Goal: Task Accomplishment & Management: Manage account settings

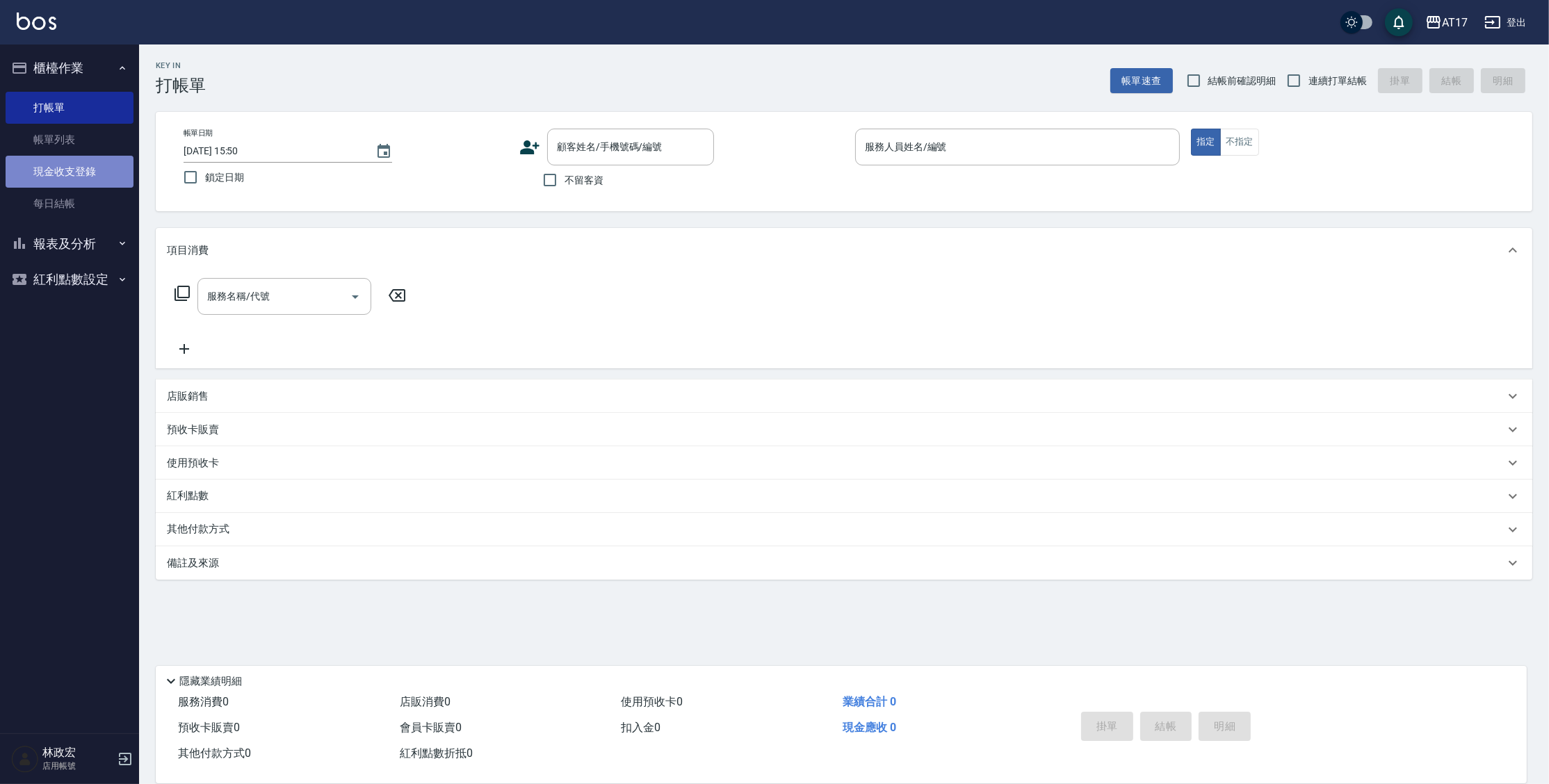
click at [72, 178] on link "現金收支登錄" at bounding box center [69, 172] width 128 height 32
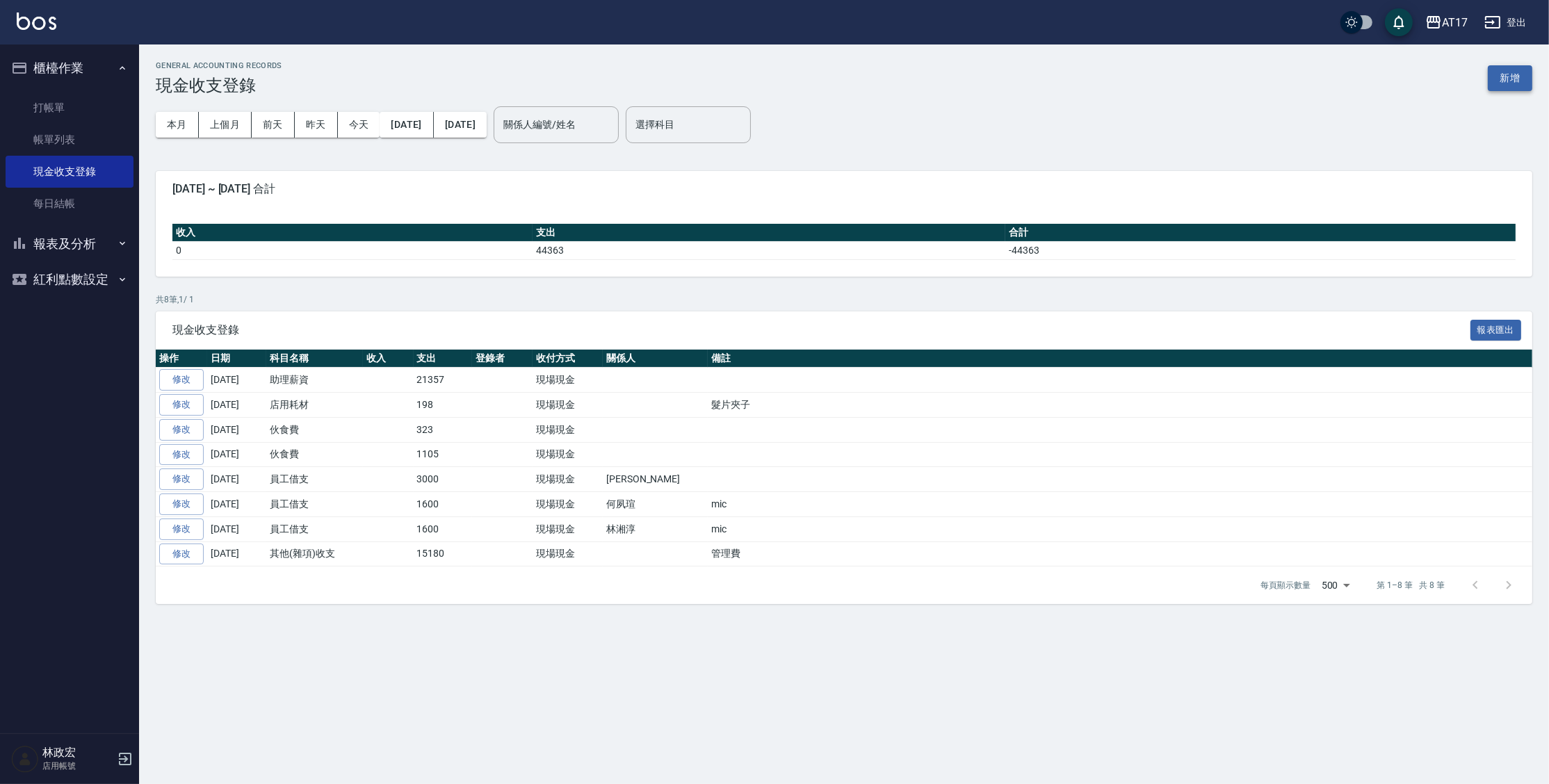
click at [1509, 85] on button "新增" at bounding box center [1509, 78] width 44 height 26
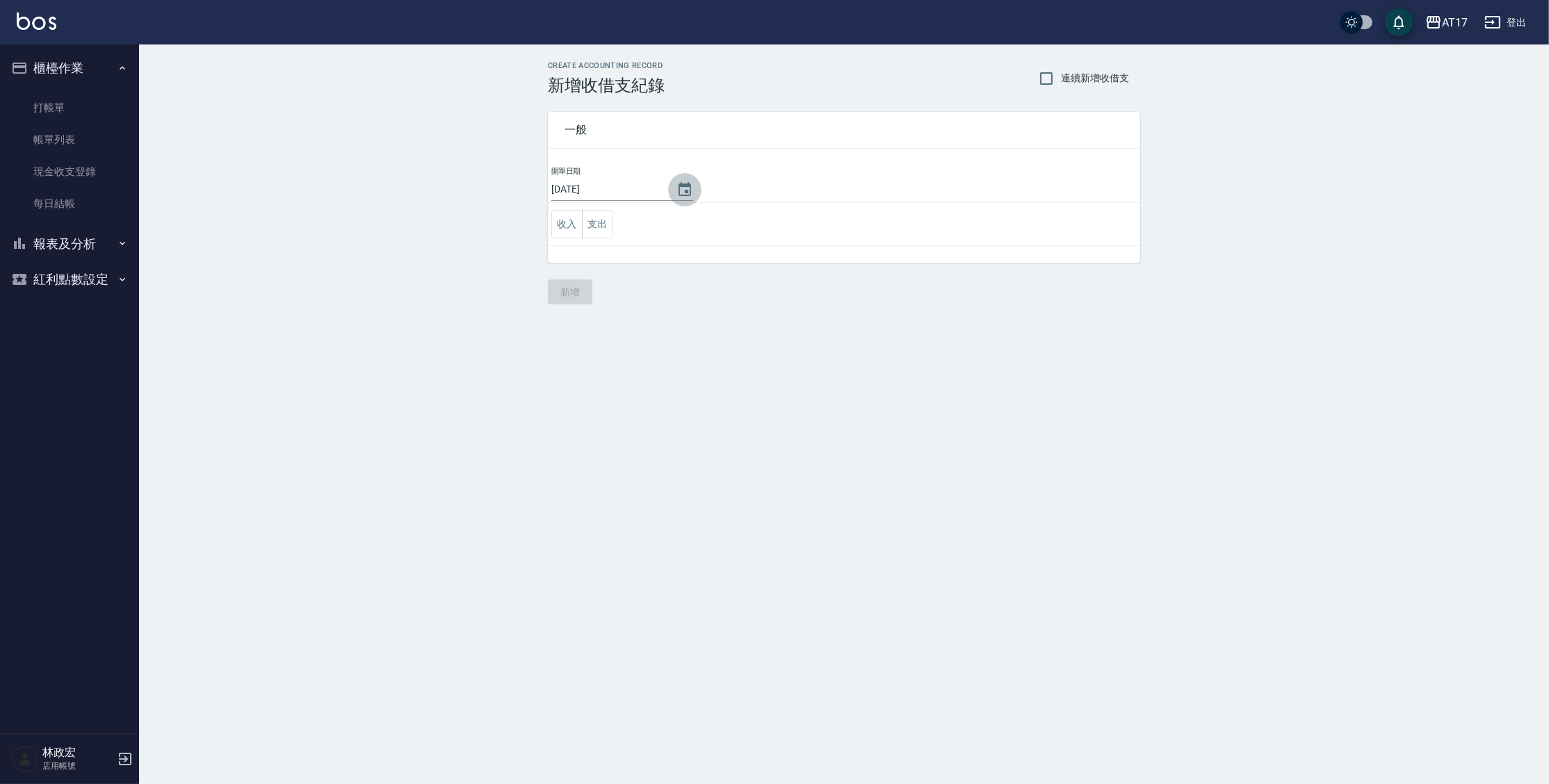
click at [679, 185] on icon "Choose date, selected date is 2025-09-15" at bounding box center [685, 189] width 12 height 14
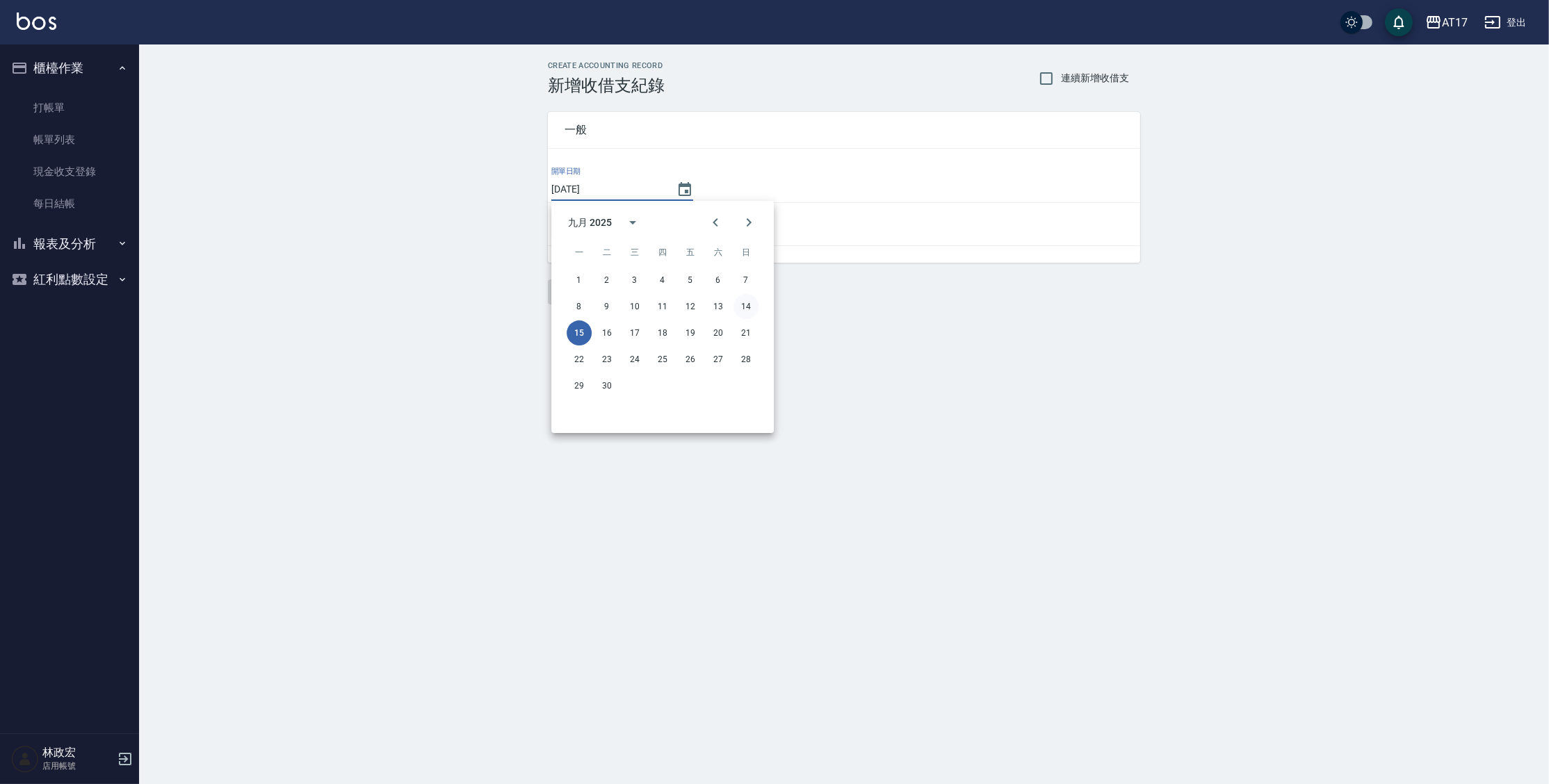
click at [743, 307] on button "14" at bounding box center [745, 306] width 25 height 25
type input "[DATE]"
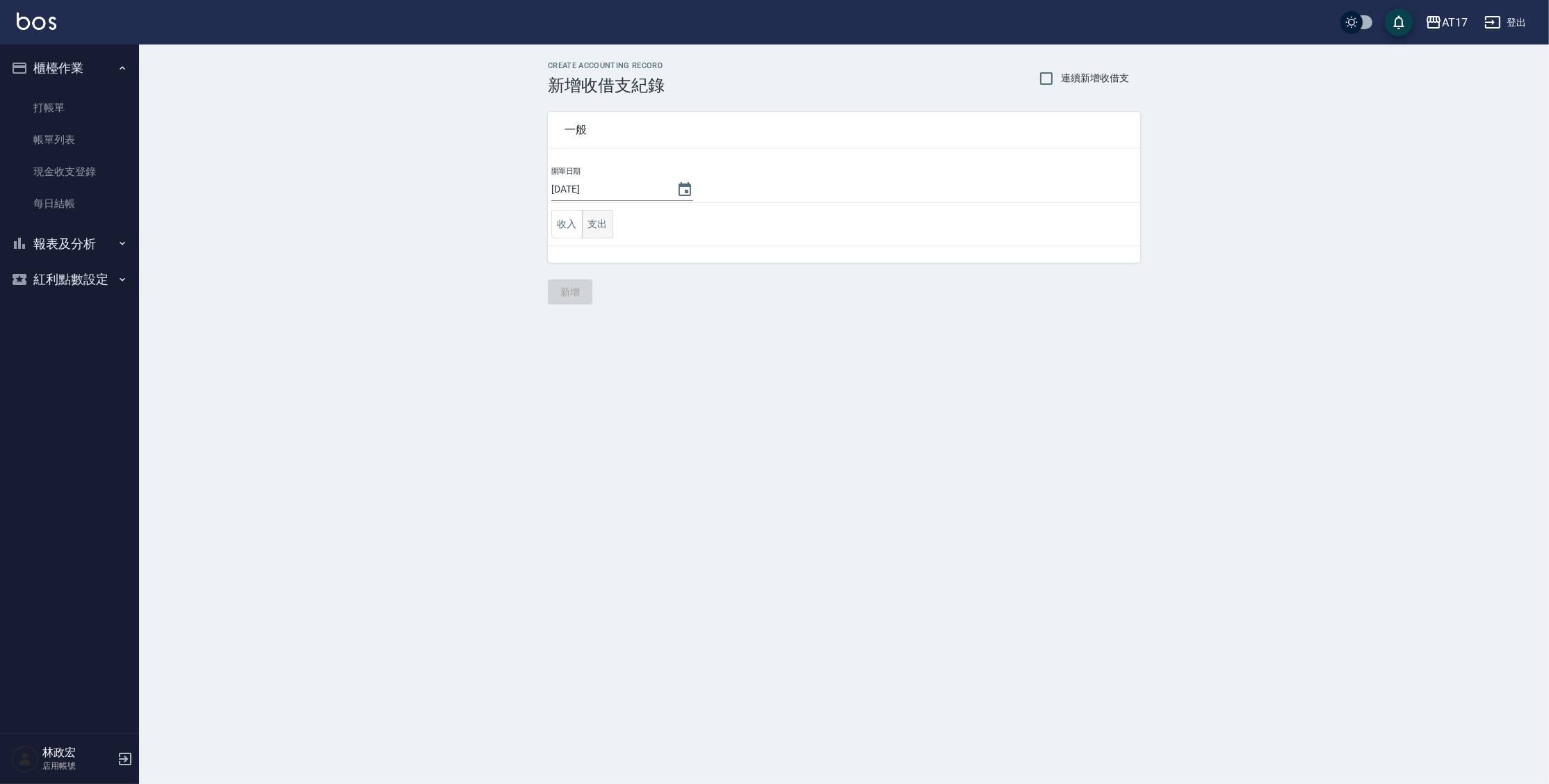
click at [596, 214] on button "支出" at bounding box center [597, 224] width 31 height 29
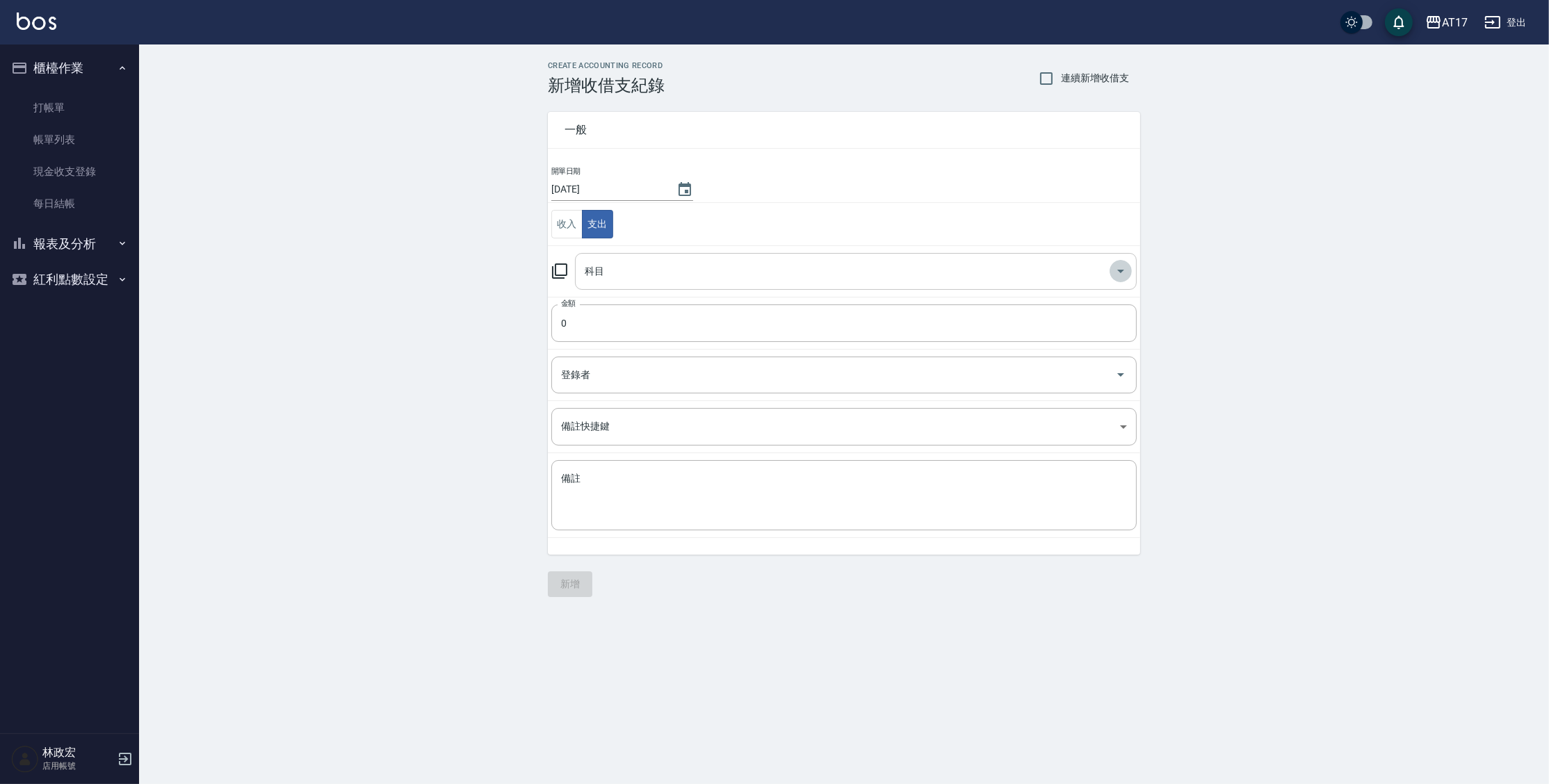
click at [1124, 272] on icon "Open" at bounding box center [1120, 270] width 16 height 16
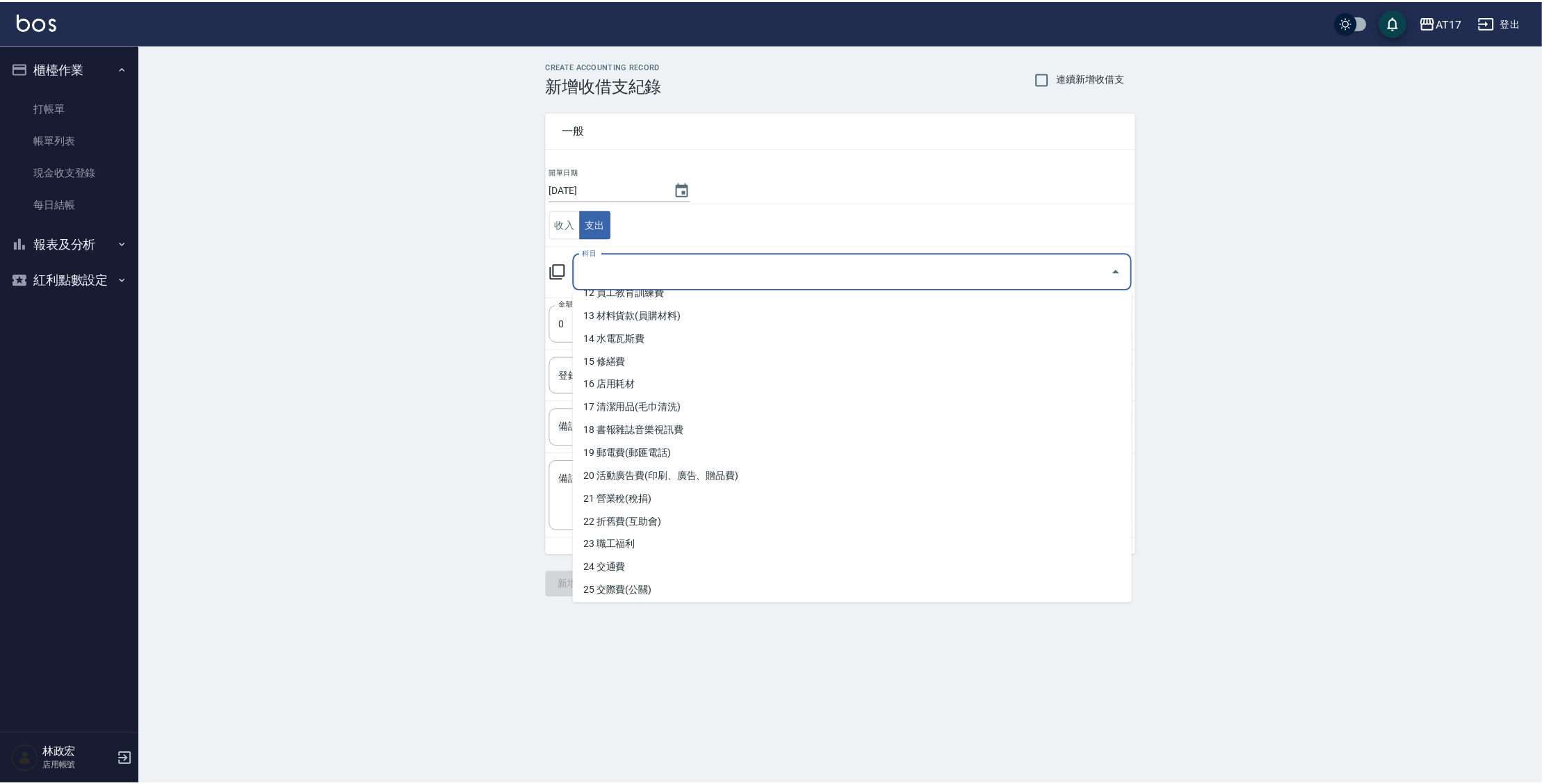
scroll to position [290, 0]
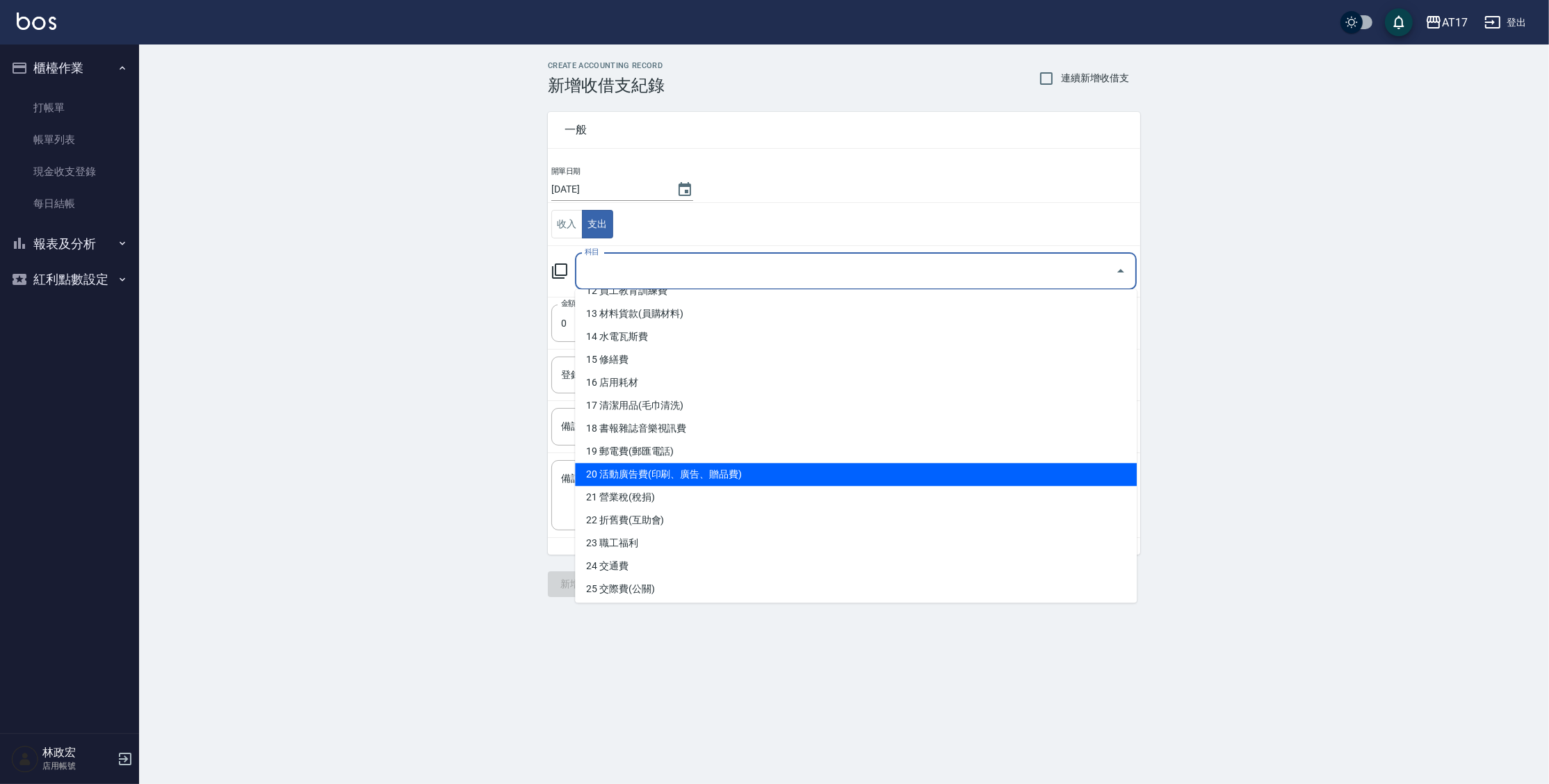
click at [700, 474] on li "20 活動廣告費(印刷、廣告、贈品費)" at bounding box center [856, 474] width 562 height 23
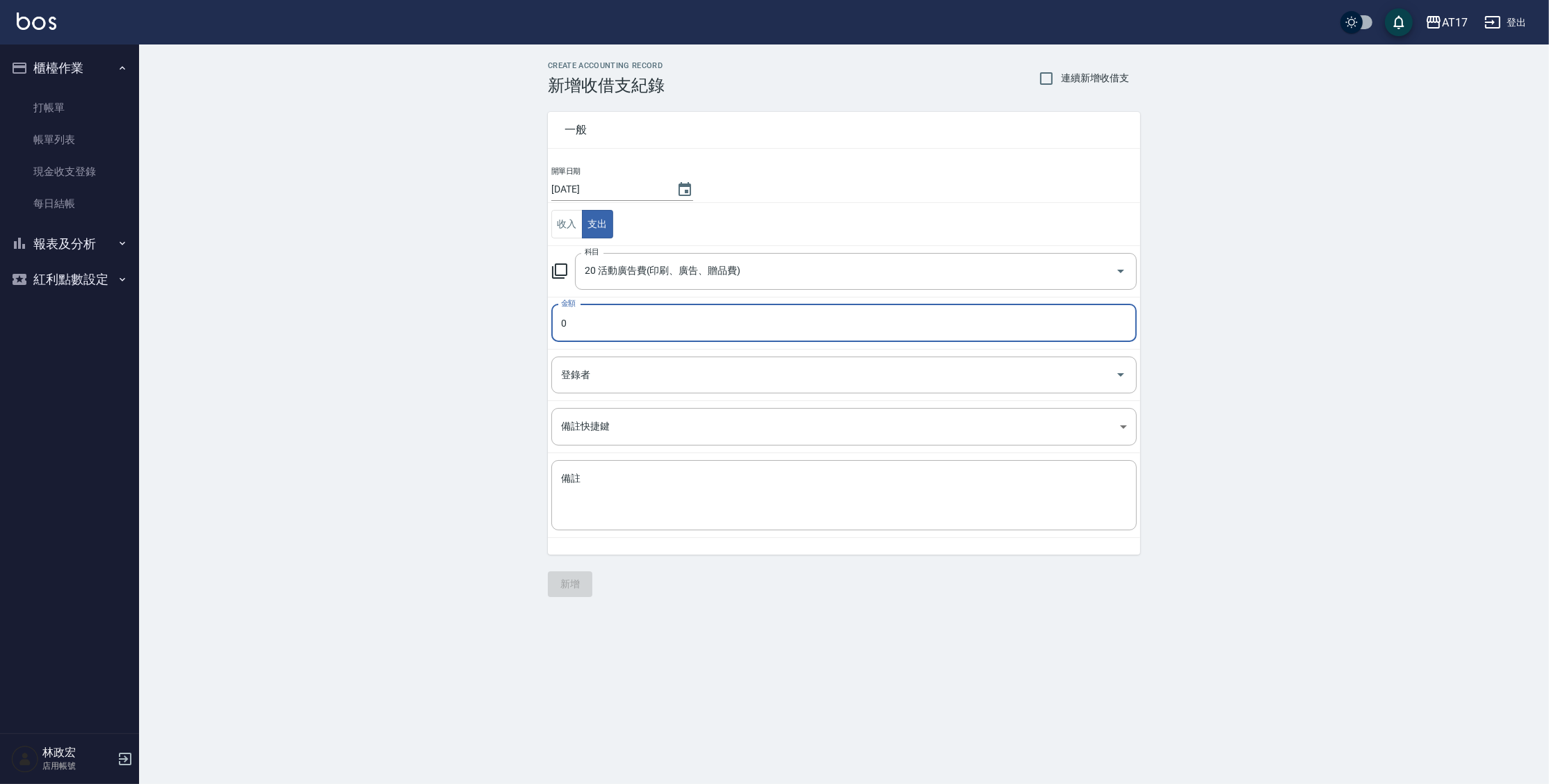
type input "20 活動廣告費(印刷、廣告、贈品費)"
type input "6000"
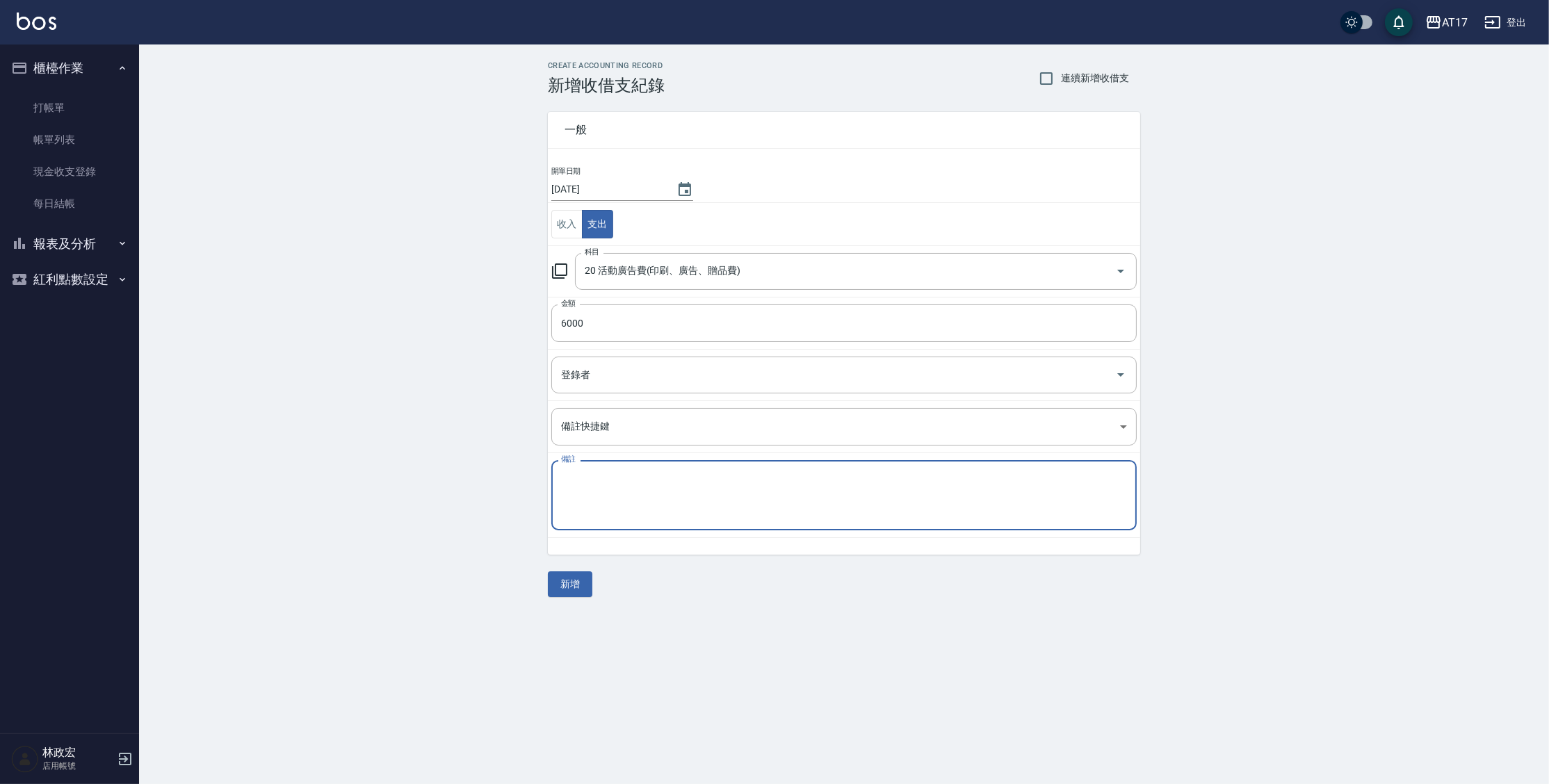
click at [673, 489] on textarea "備註" at bounding box center [843, 496] width 566 height 48
type textarea "a"
type textarea "ㄇ"
type textarea "a"
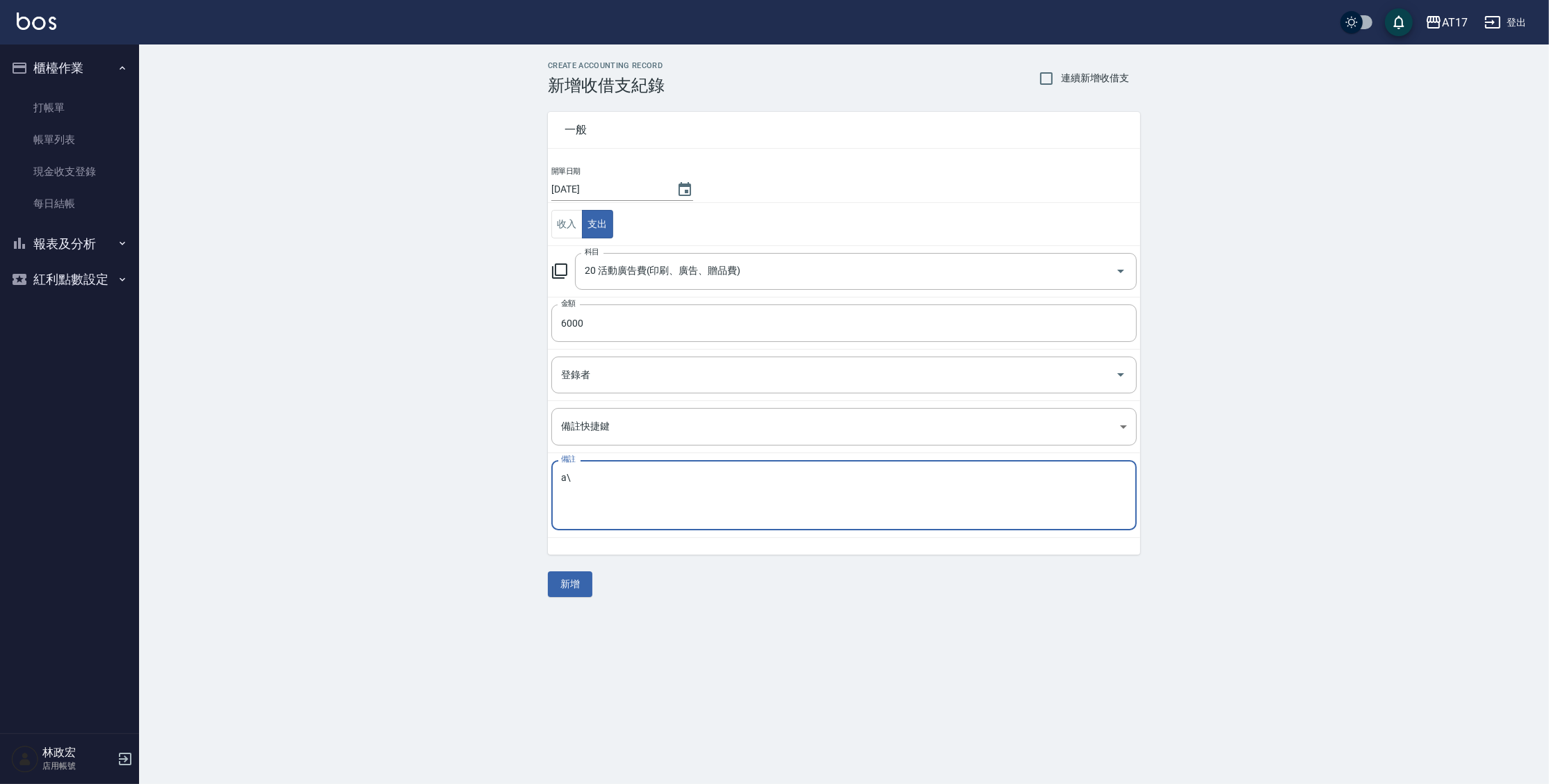
type textarea "a"
type textarea "A.C網路贊助"
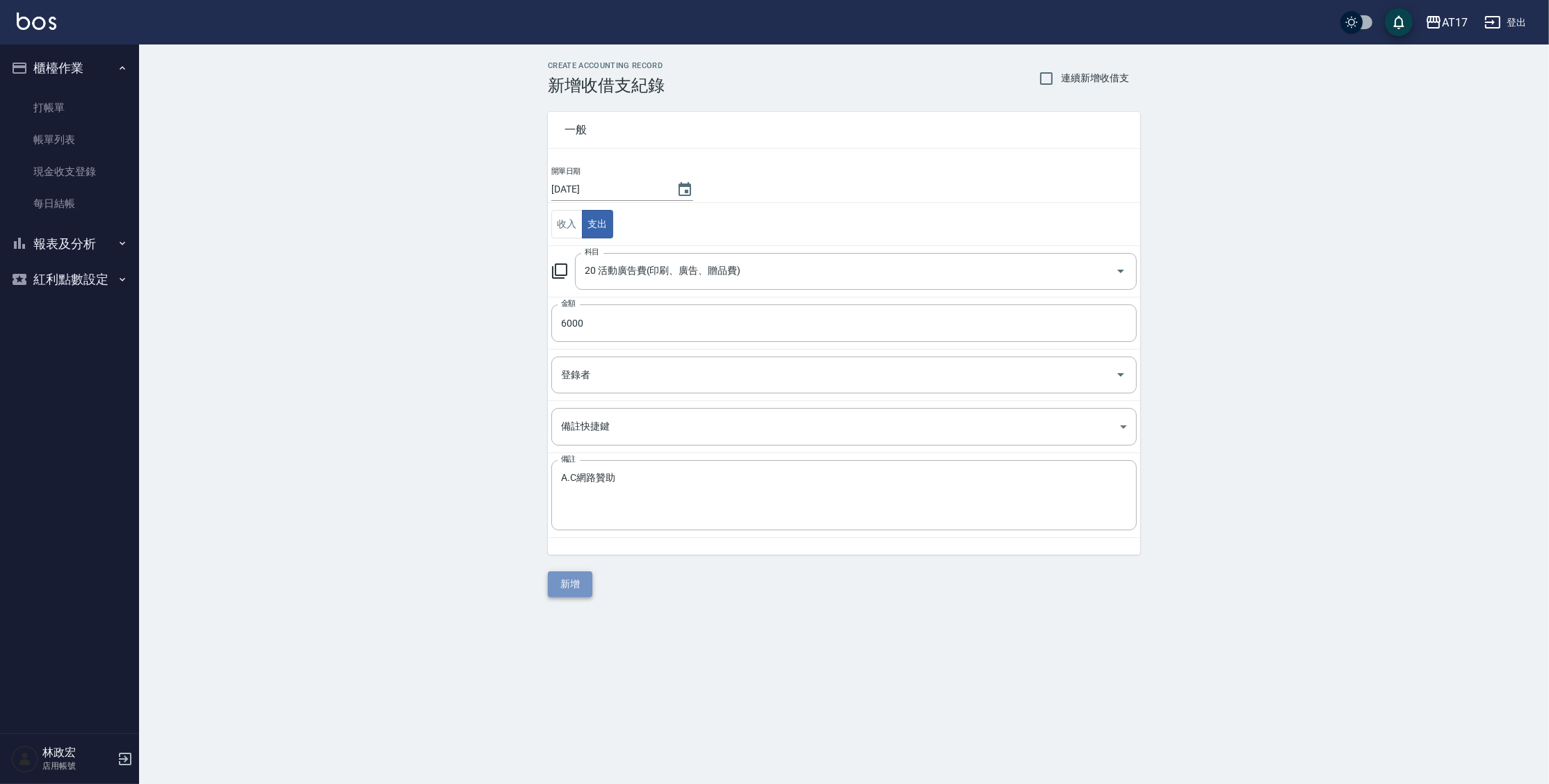
click at [581, 593] on button "新增" at bounding box center [569, 584] width 44 height 26
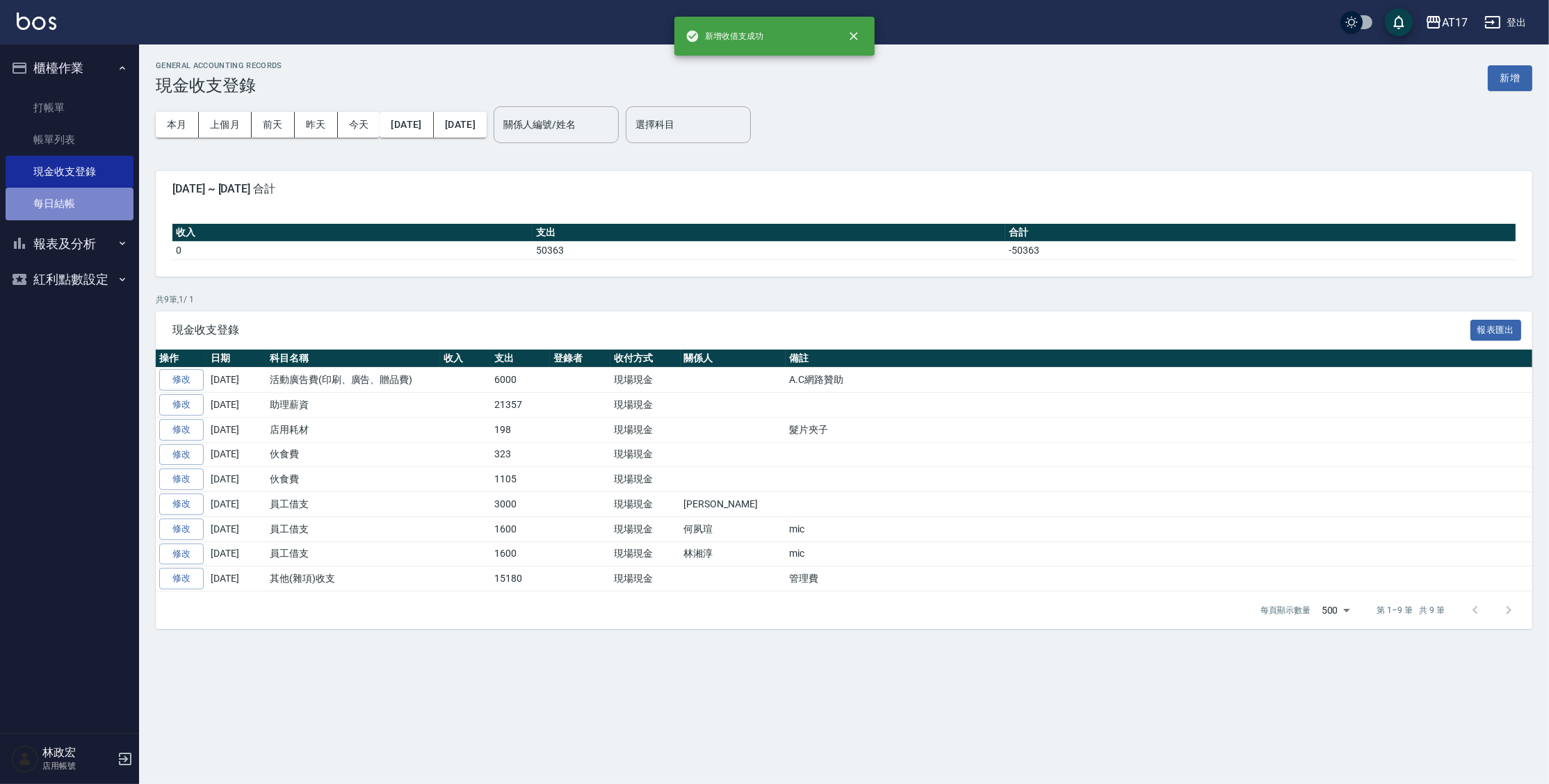
click at [68, 201] on link "每日結帳" at bounding box center [69, 204] width 128 height 32
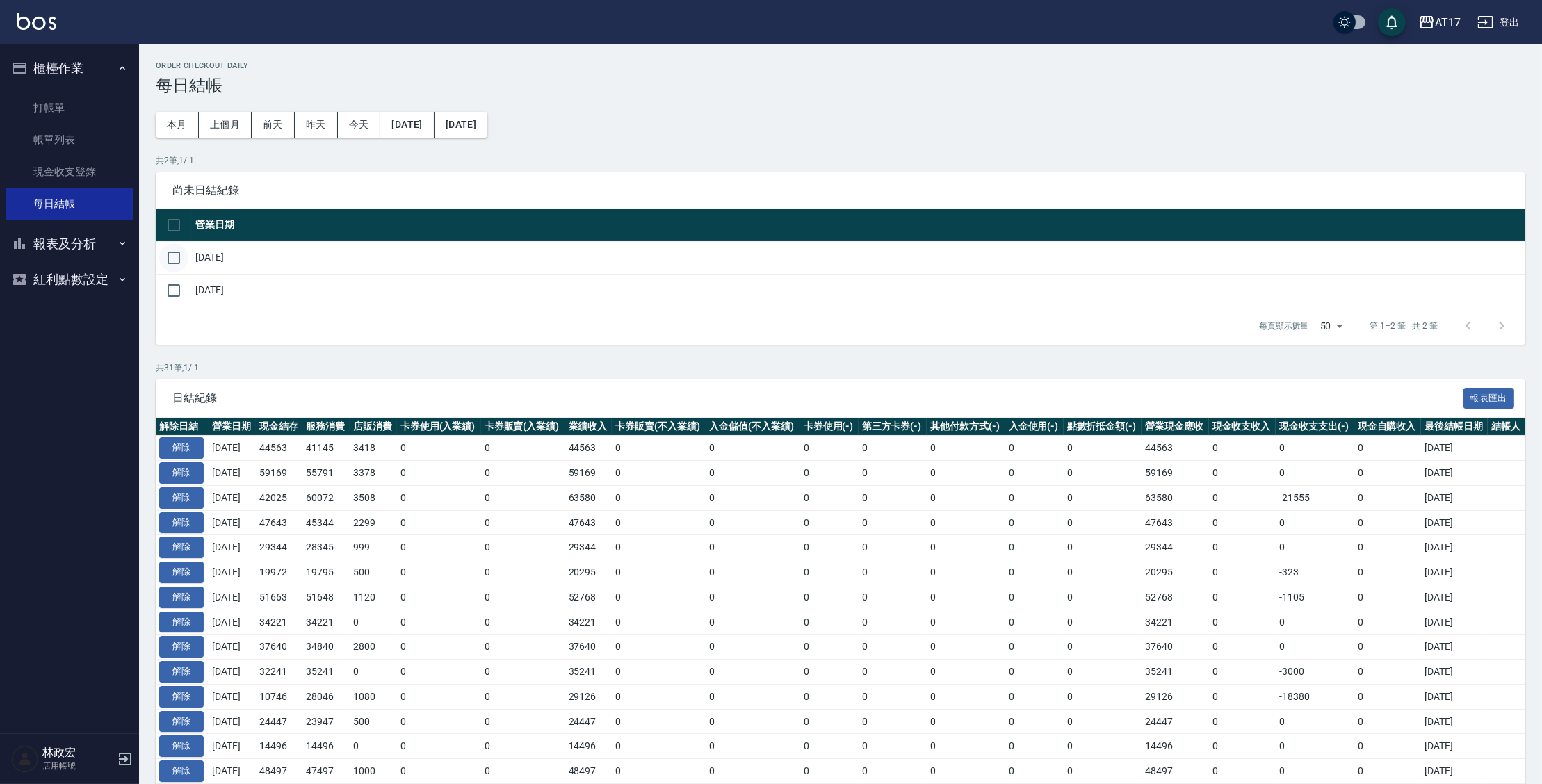
click at [174, 256] on input "checkbox" at bounding box center [174, 258] width 29 height 29
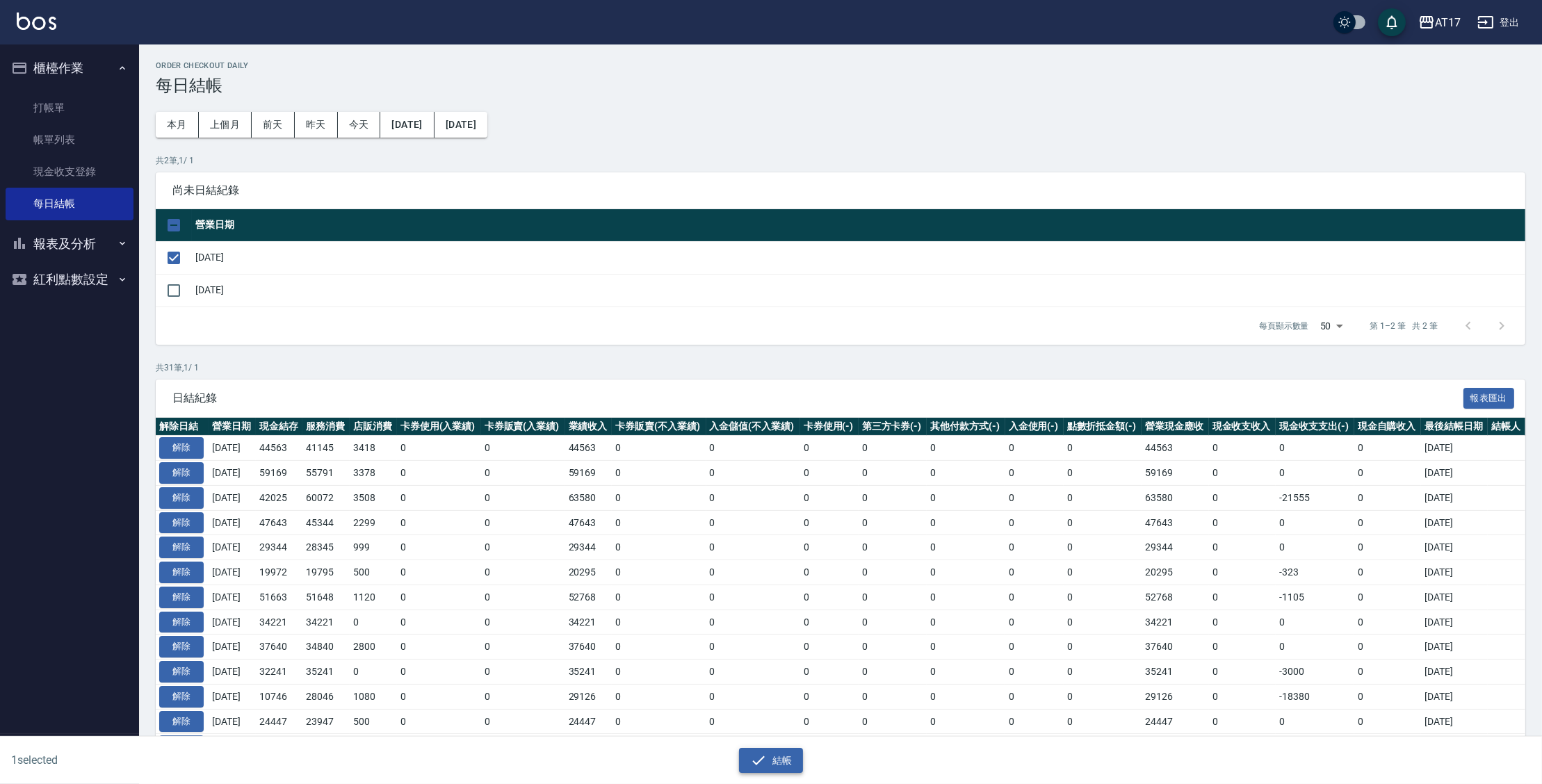
click at [754, 763] on icon "button" at bounding box center [758, 760] width 16 height 16
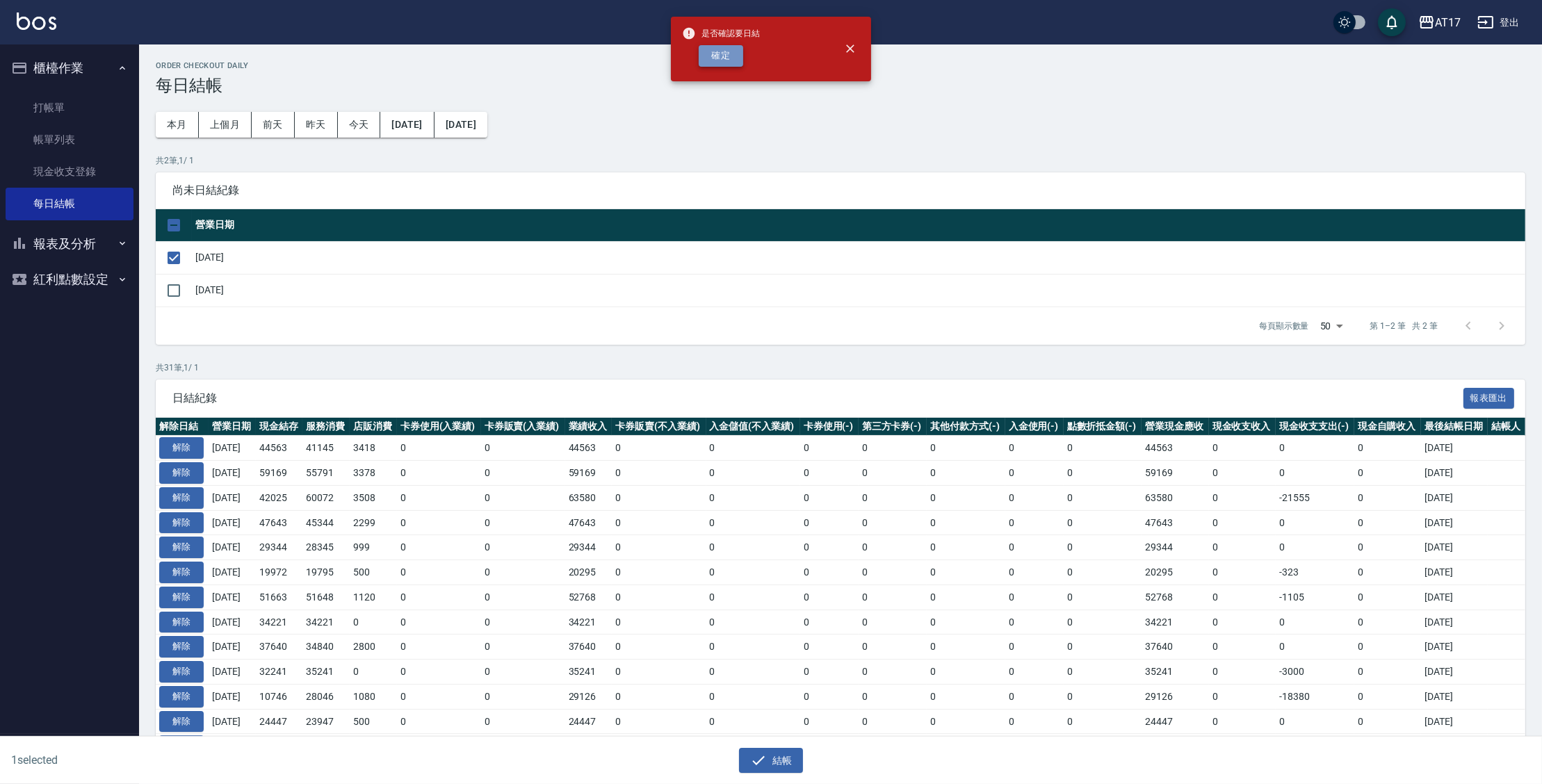
click at [713, 55] on button "確定" at bounding box center [720, 55] width 44 height 22
checkbox input "false"
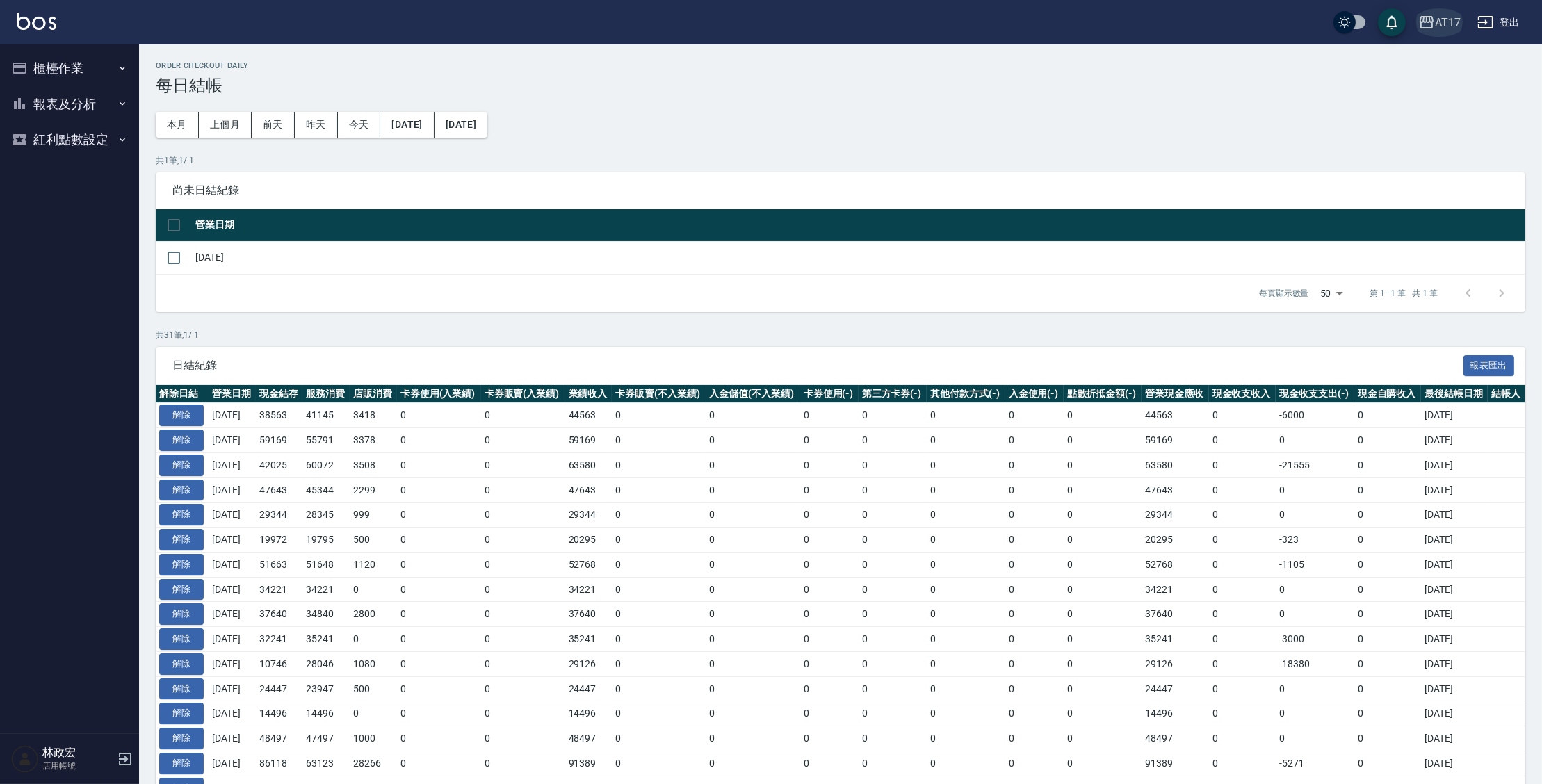
click at [1450, 22] on div "AT17" at bounding box center [1448, 23] width 26 height 17
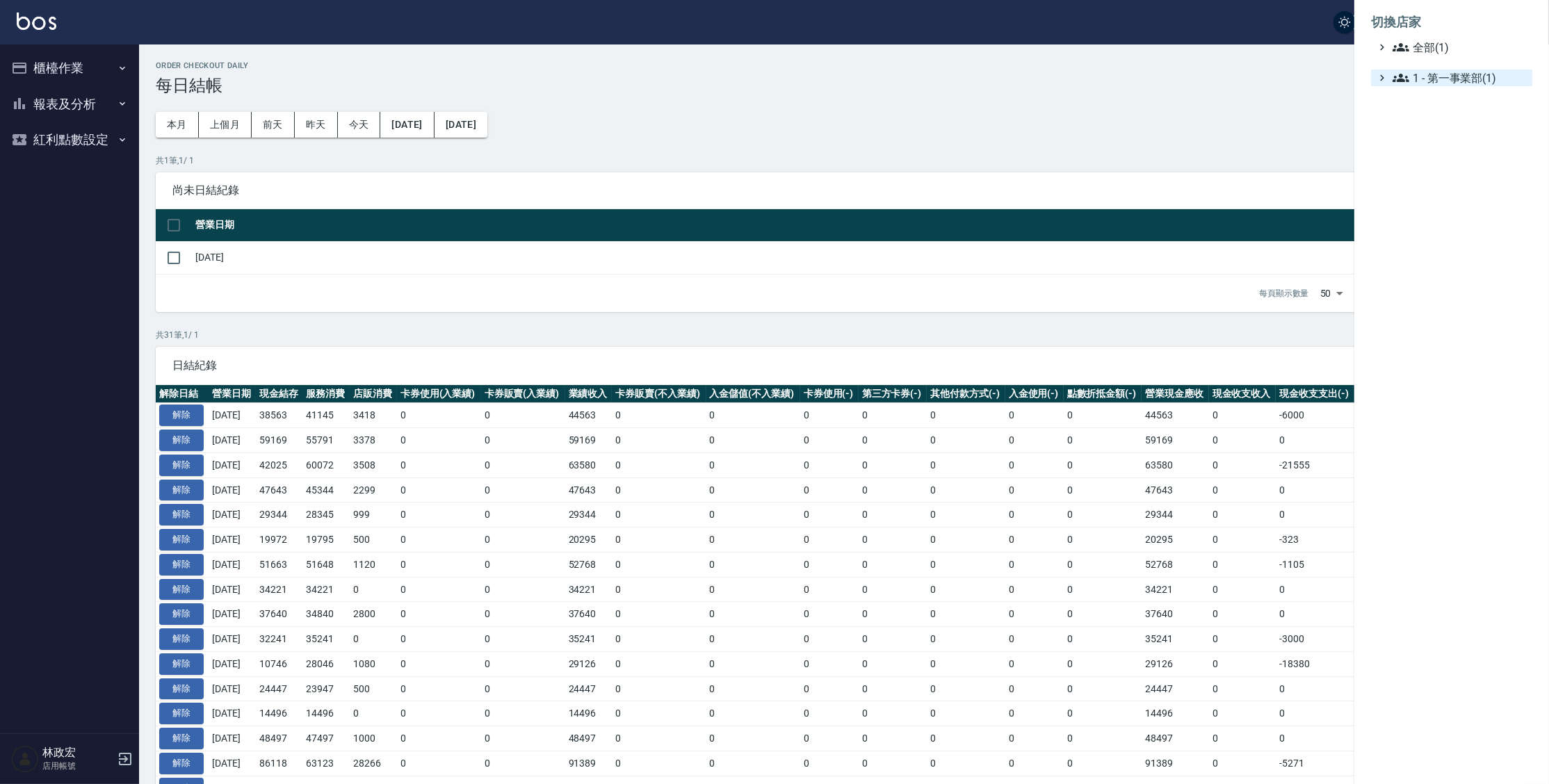
click at [1455, 82] on span "1 - 第一事業部(1)" at bounding box center [1460, 77] width 134 height 16
click at [1457, 94] on span "1.08 - [PERSON_NAME](1)" at bounding box center [1467, 94] width 120 height 16
drag, startPoint x: 1291, startPoint y: 128, endPoint x: 1288, endPoint y: 107, distance: 21.2
click at [1291, 128] on div at bounding box center [774, 392] width 1549 height 784
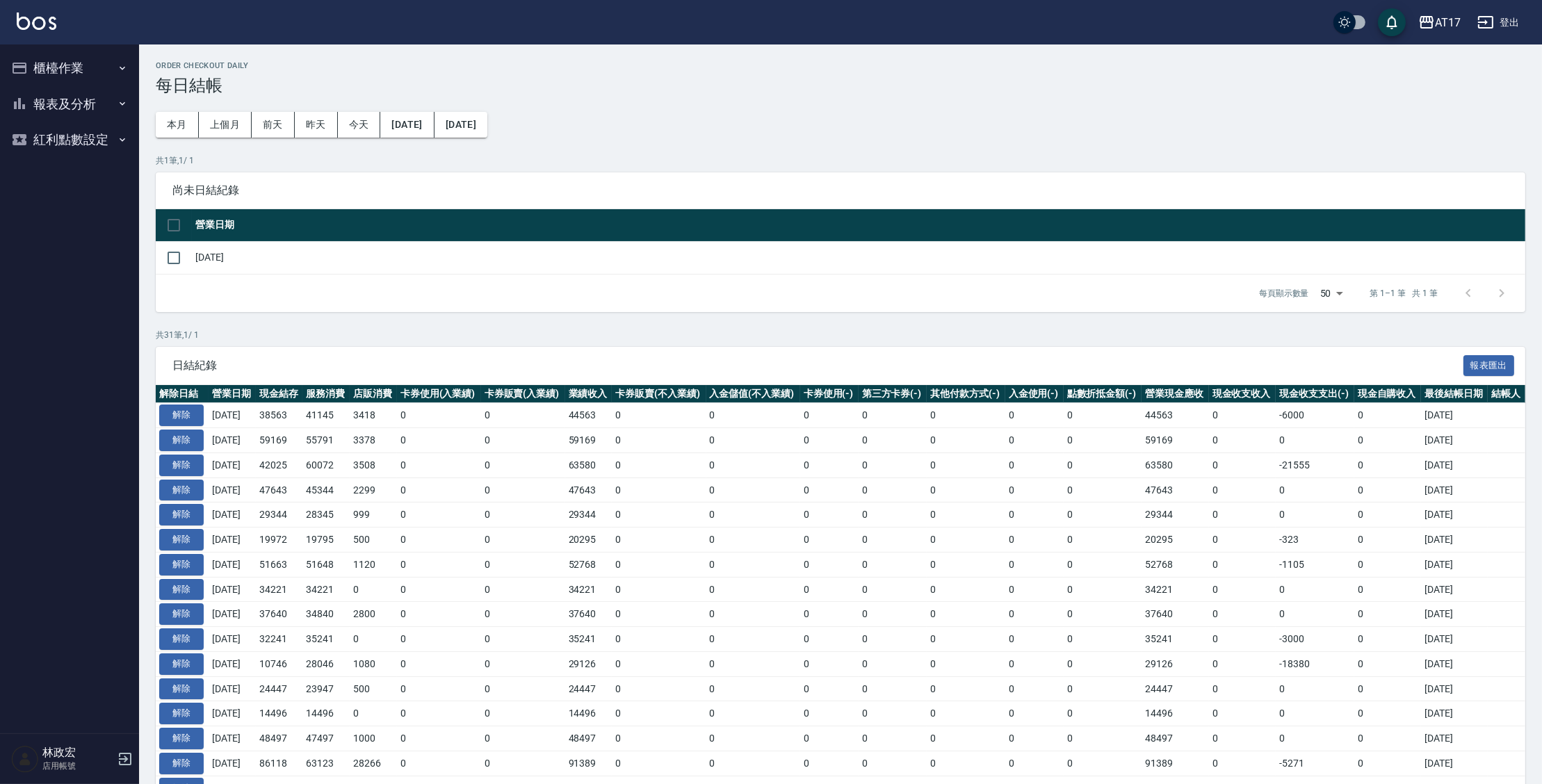
click at [1487, 23] on icon "button" at bounding box center [1485, 22] width 16 height 16
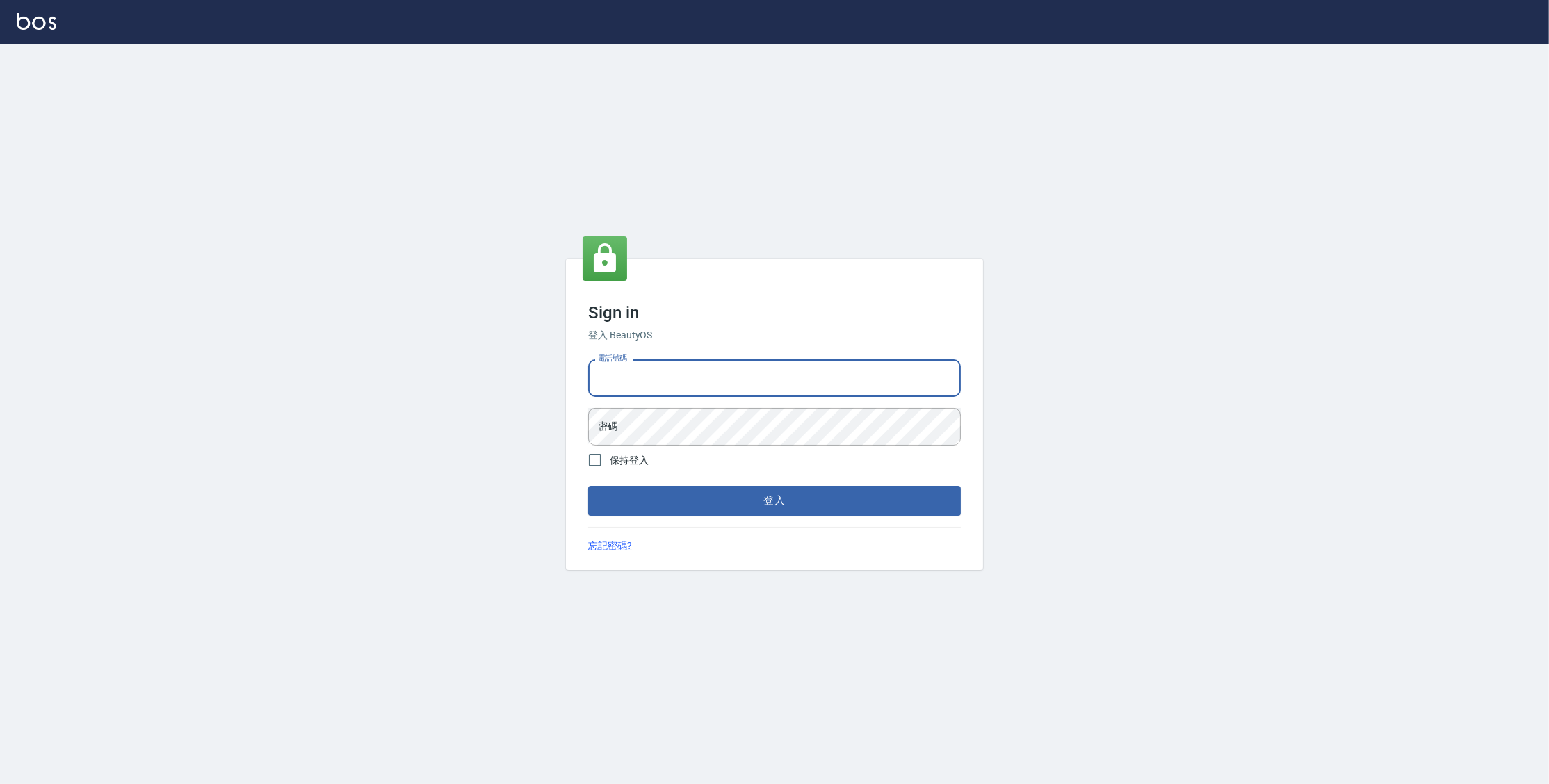
click at [831, 374] on input "電話號碼" at bounding box center [775, 378] width 373 height 37
type input "0963199014"
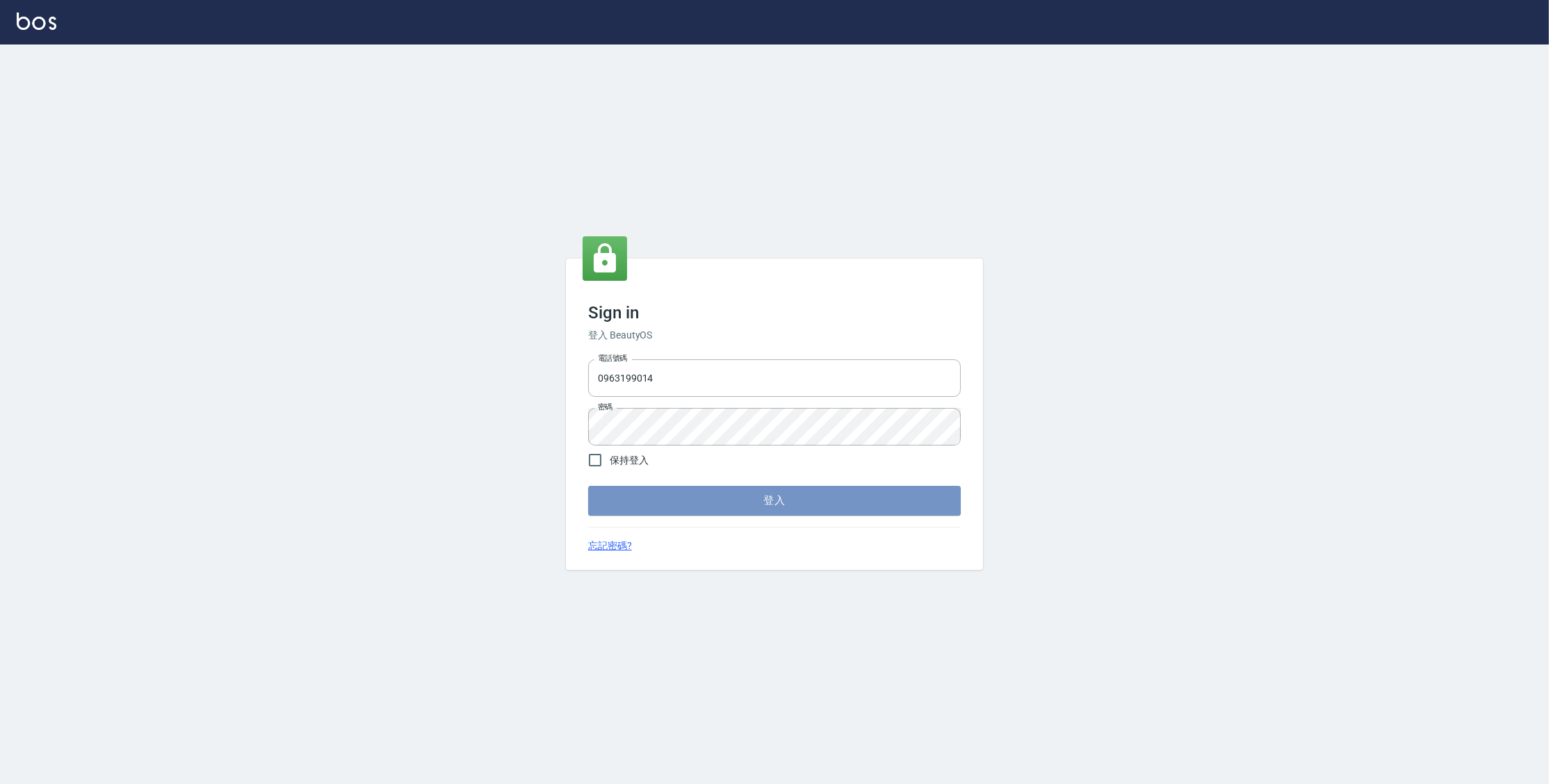
click at [889, 500] on button "登入" at bounding box center [775, 501] width 373 height 29
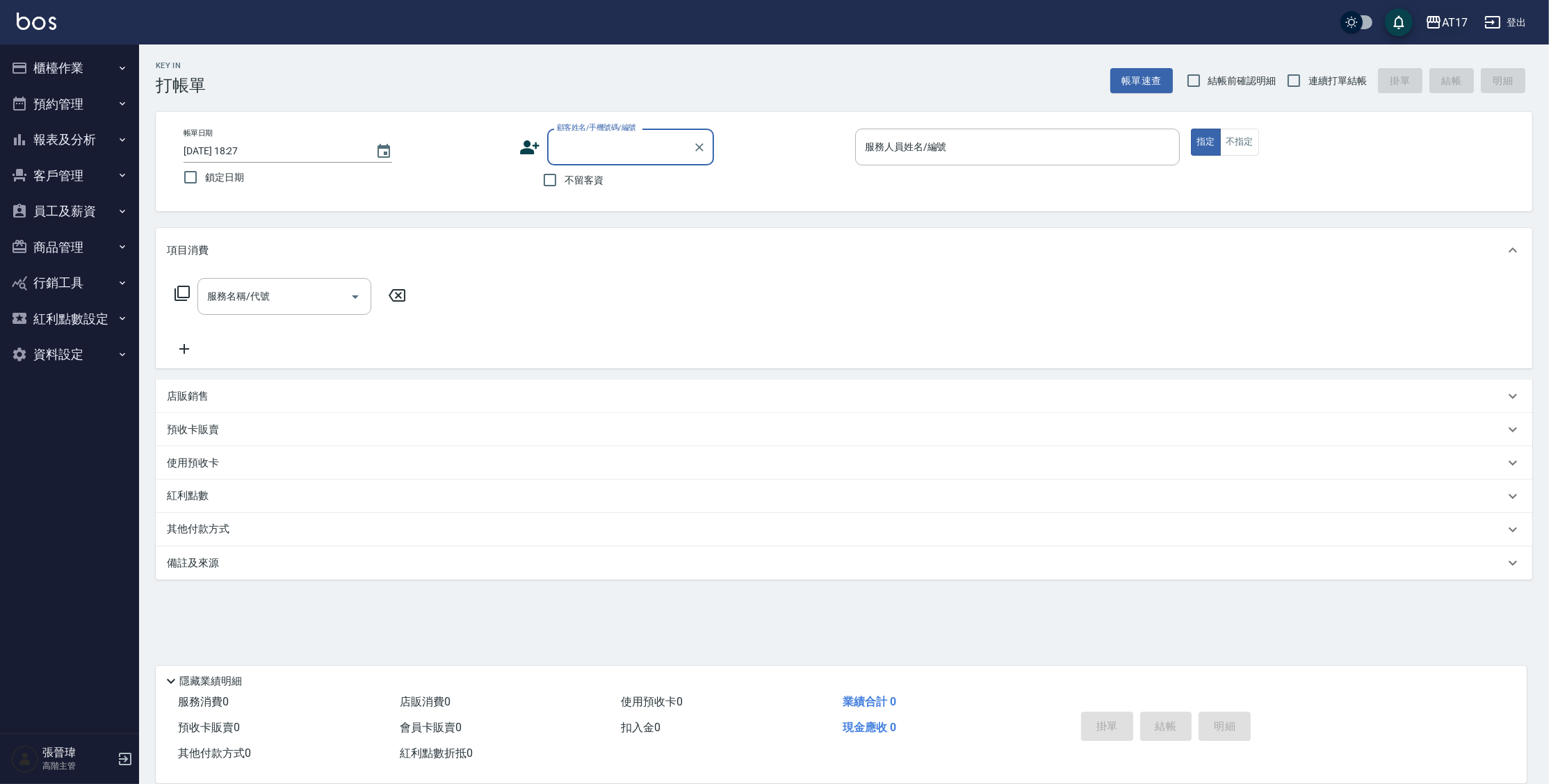
click at [1442, 20] on icon "button" at bounding box center [1433, 22] width 16 height 16
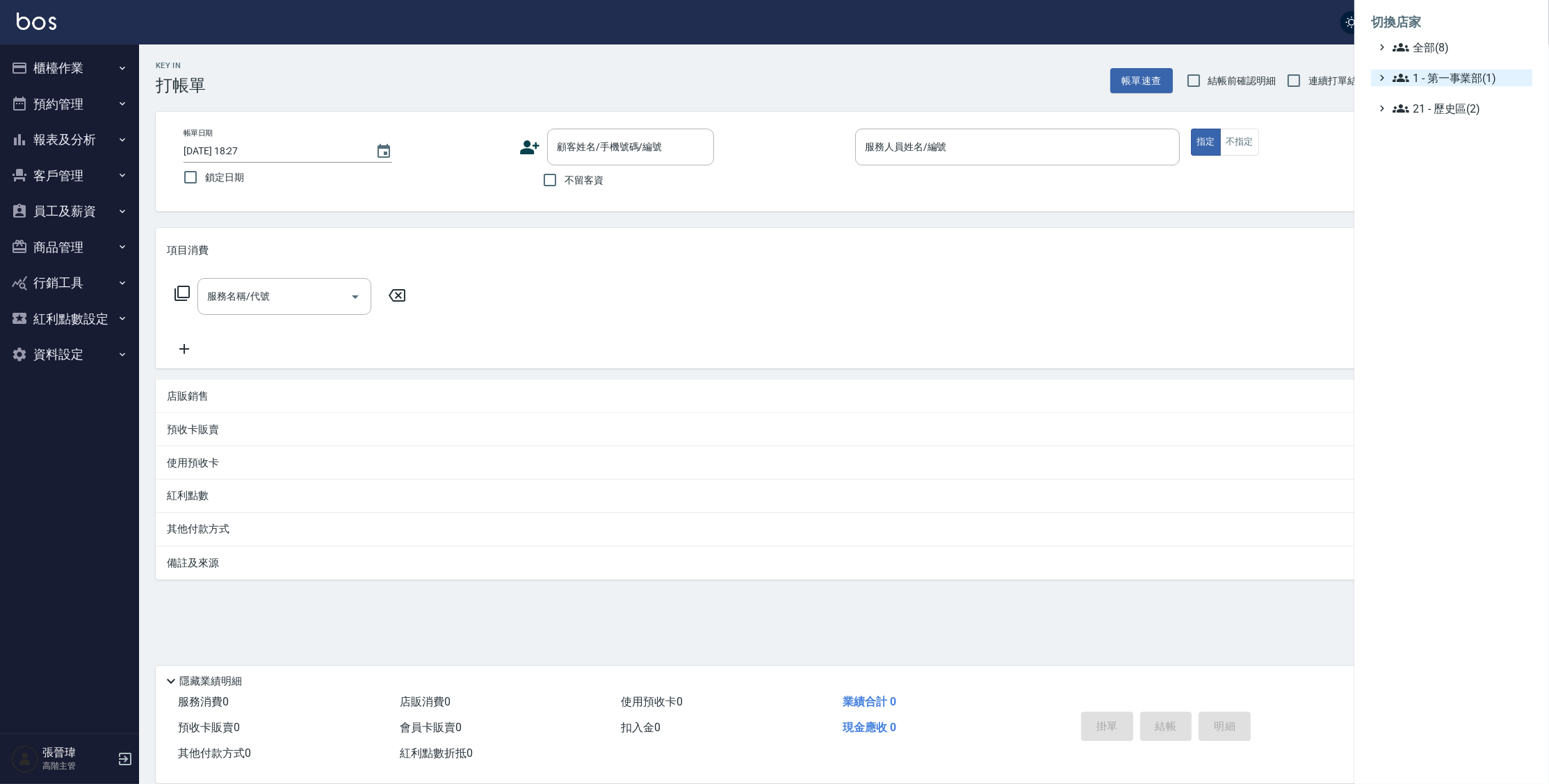
click at [1437, 79] on span "1 - 第一事業部(1)" at bounding box center [1460, 77] width 134 height 16
click at [1452, 99] on span "1.08 - 張晉瑋(6)" at bounding box center [1467, 94] width 120 height 16
click at [1459, 217] on span "上越鉑客" at bounding box center [1468, 213] width 115 height 16
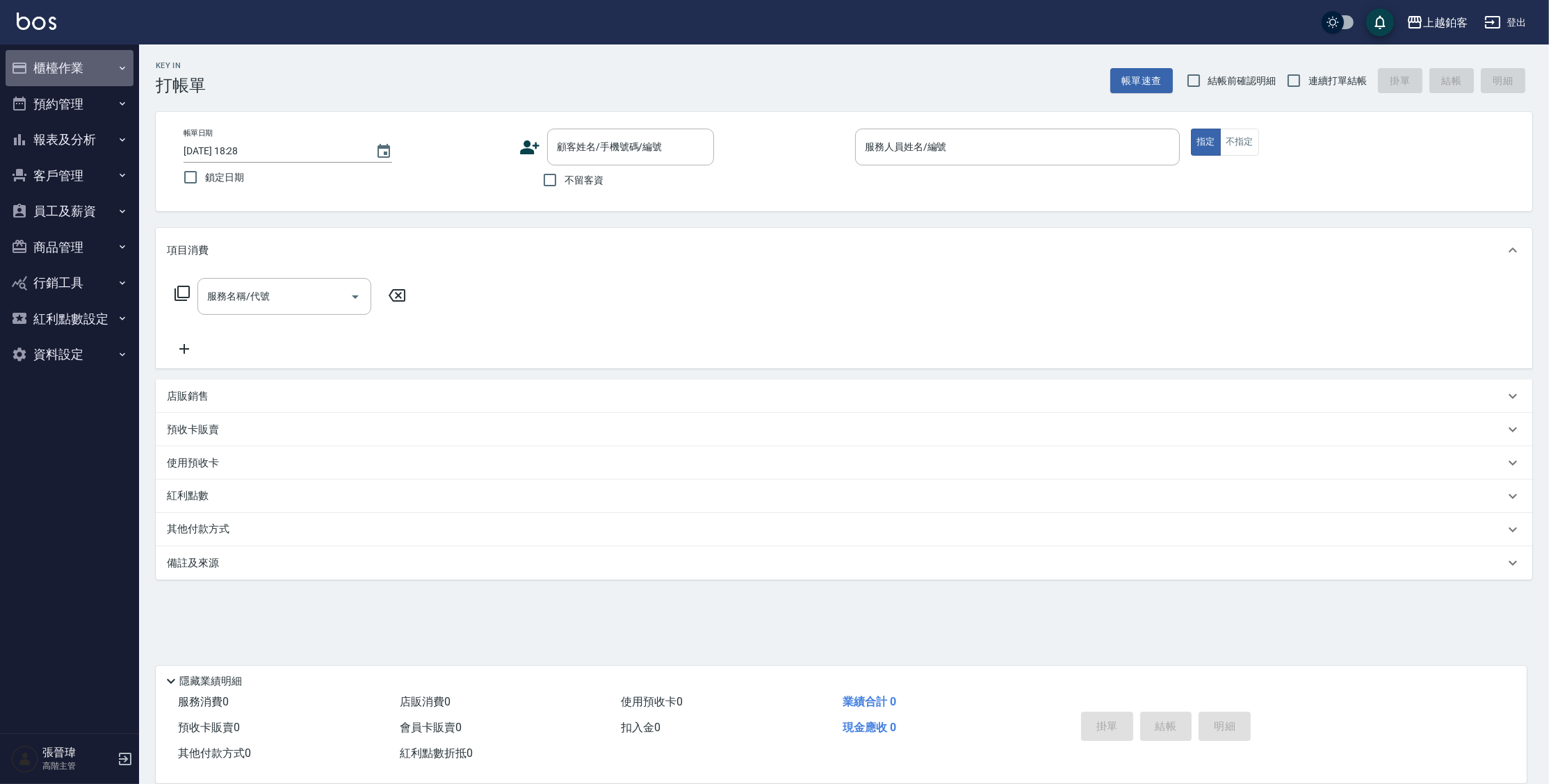
click at [44, 65] on button "櫃檯作業" at bounding box center [69, 68] width 128 height 36
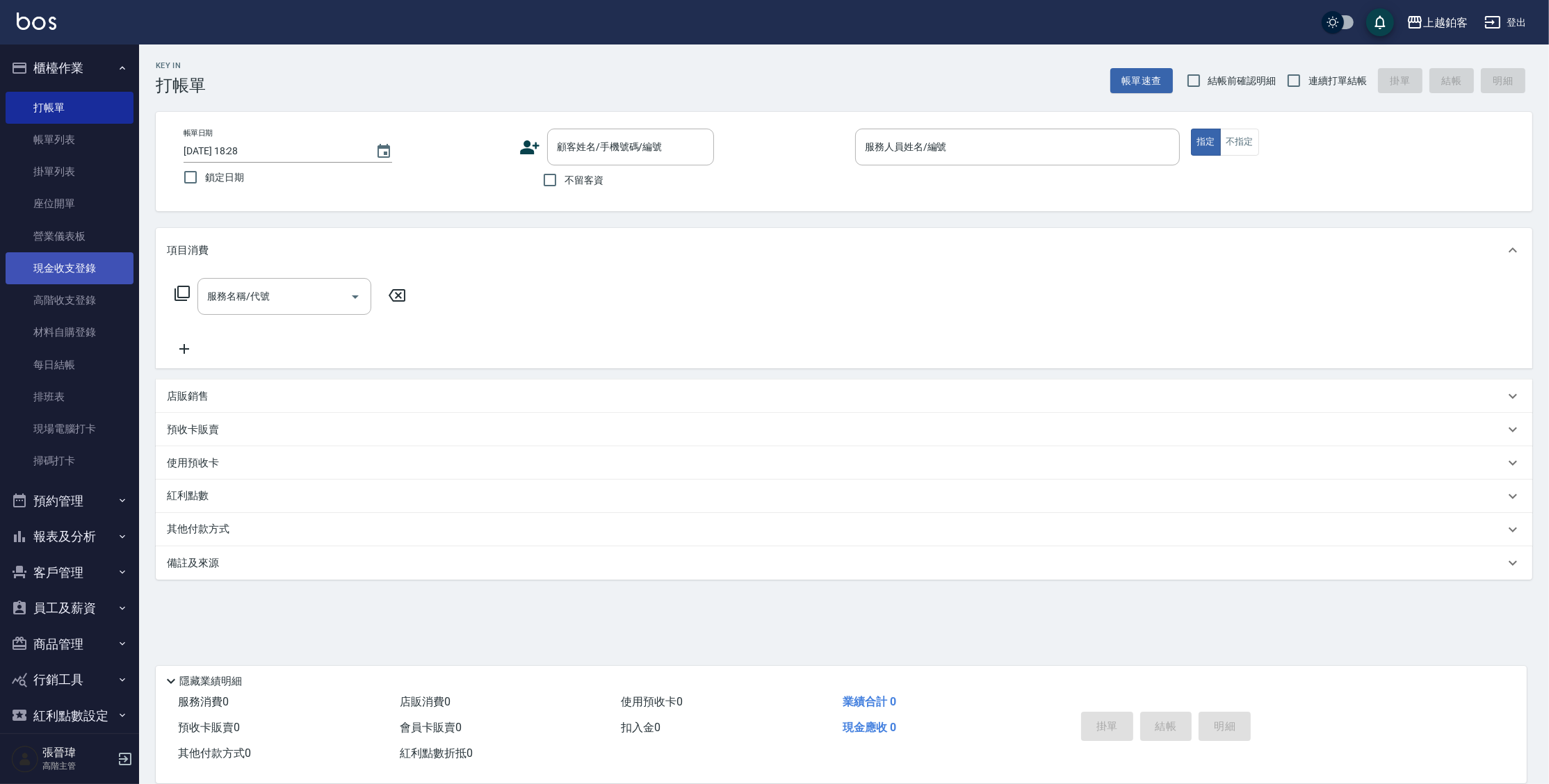
click at [89, 275] on link "現金收支登錄" at bounding box center [69, 268] width 128 height 32
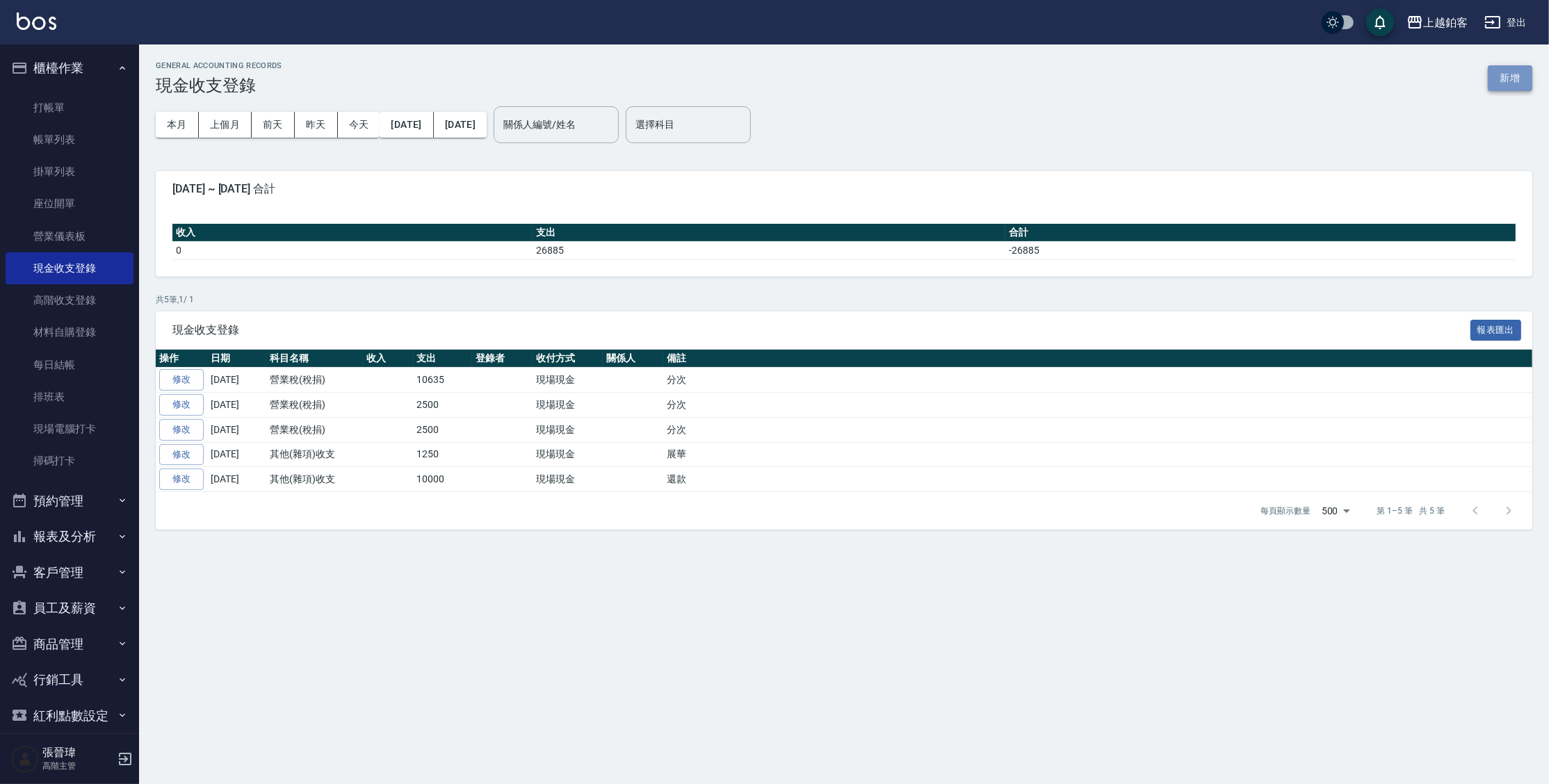
click at [1496, 78] on button "新增" at bounding box center [1509, 78] width 44 height 26
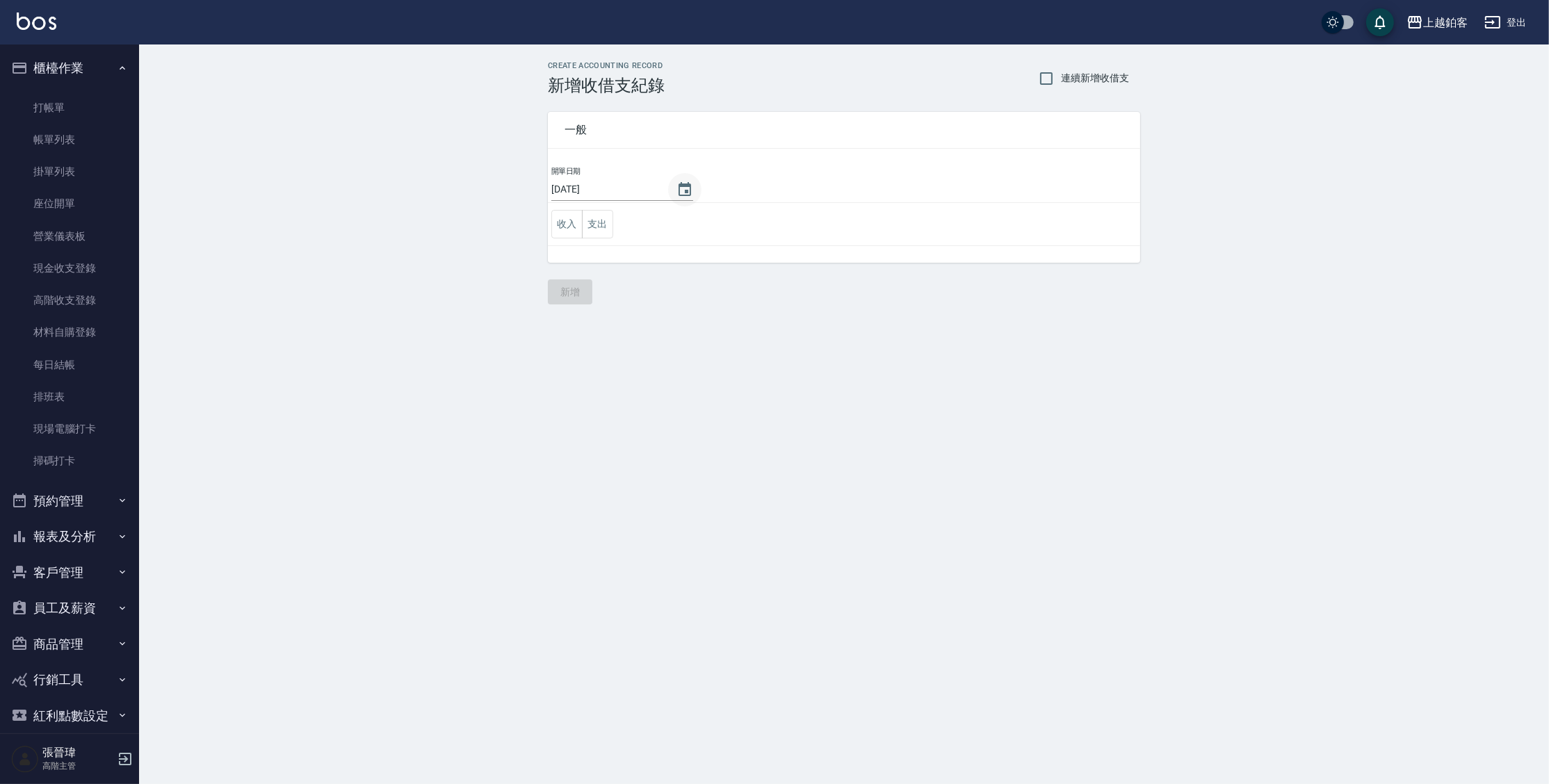
click at [679, 186] on icon "Choose date, selected date is 2025-09-15" at bounding box center [685, 189] width 12 height 14
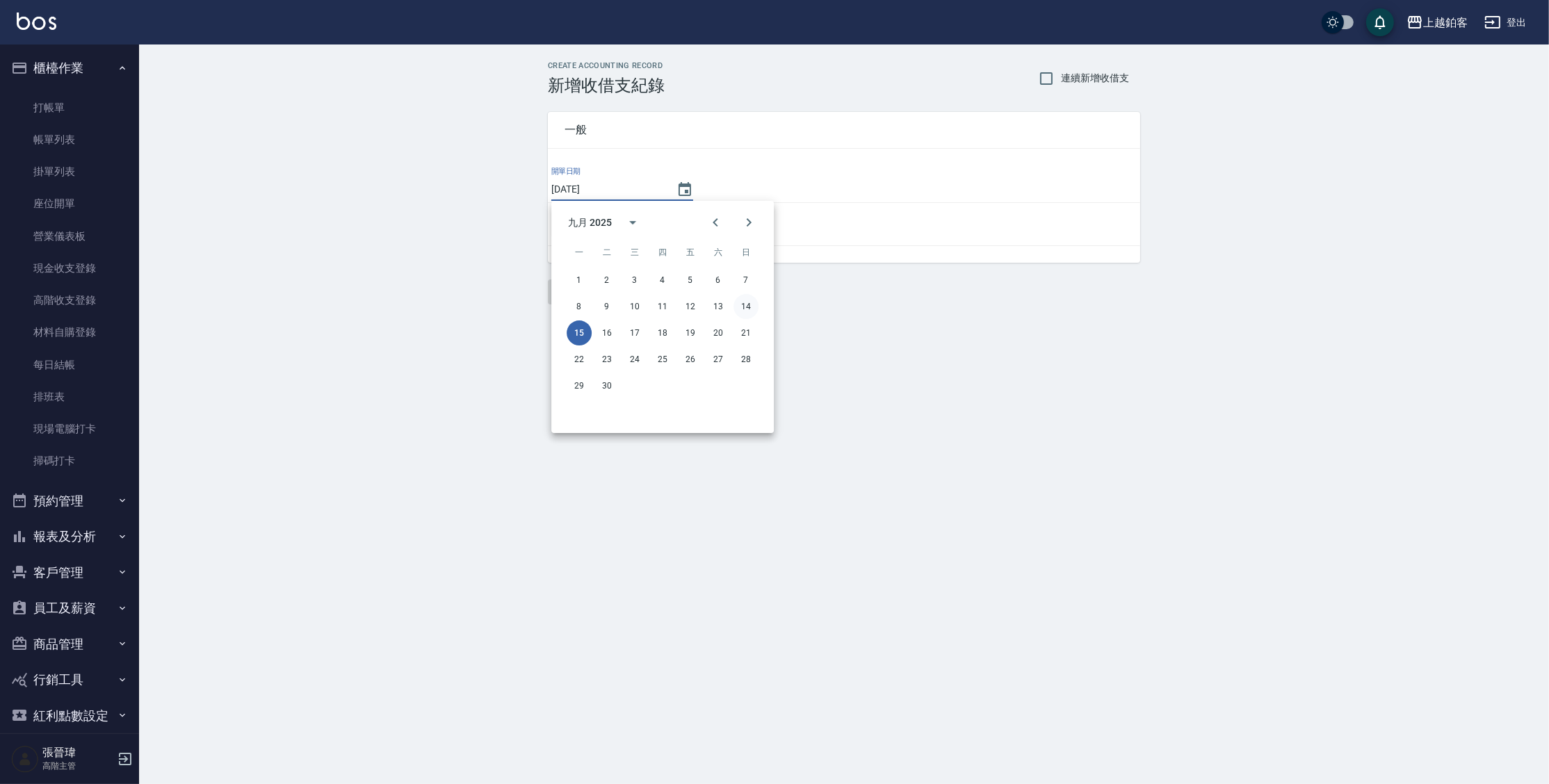
click at [746, 301] on button "14" at bounding box center [745, 306] width 25 height 25
type input "[DATE]"
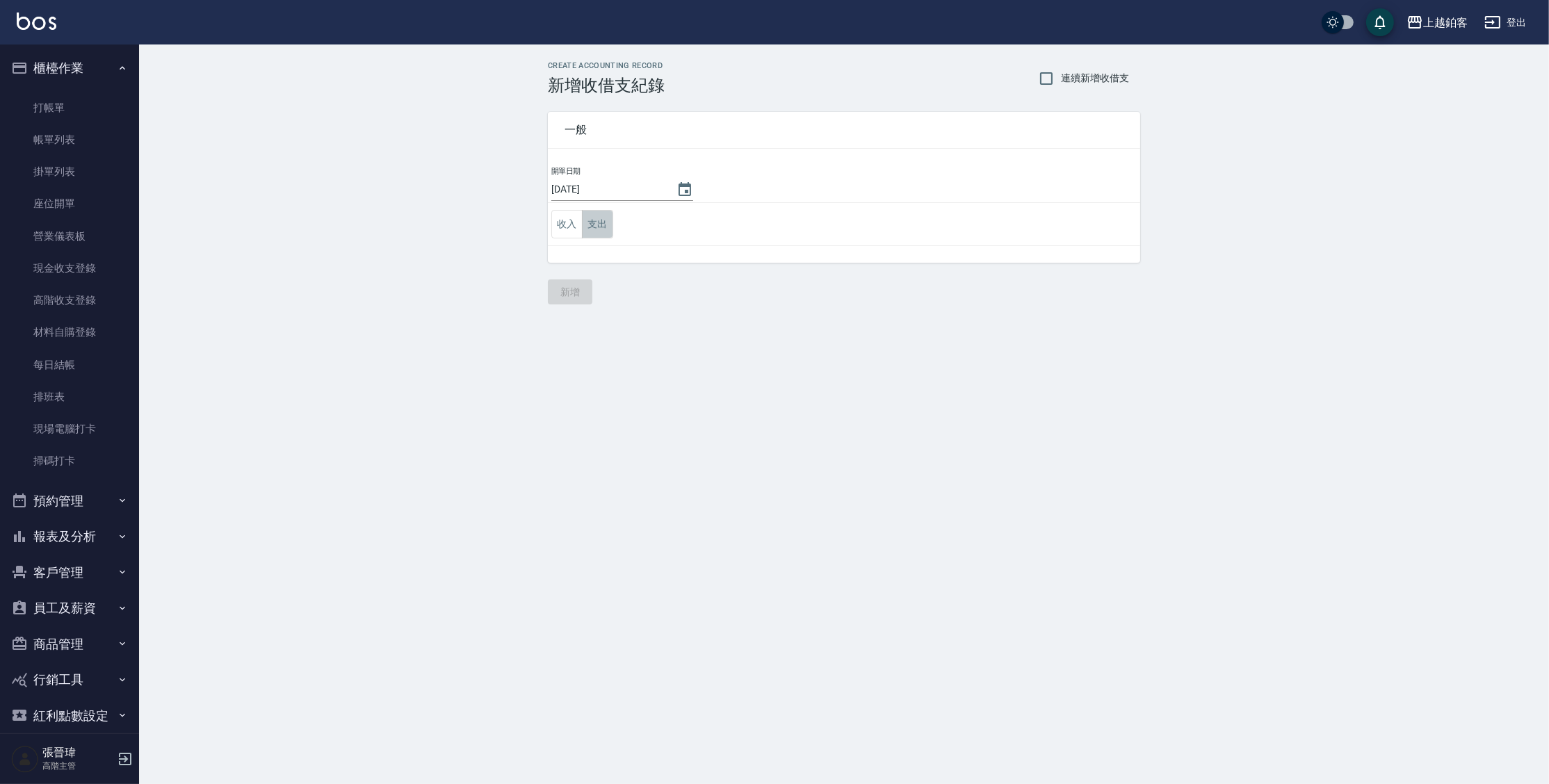
click at [597, 222] on button "支出" at bounding box center [597, 224] width 31 height 29
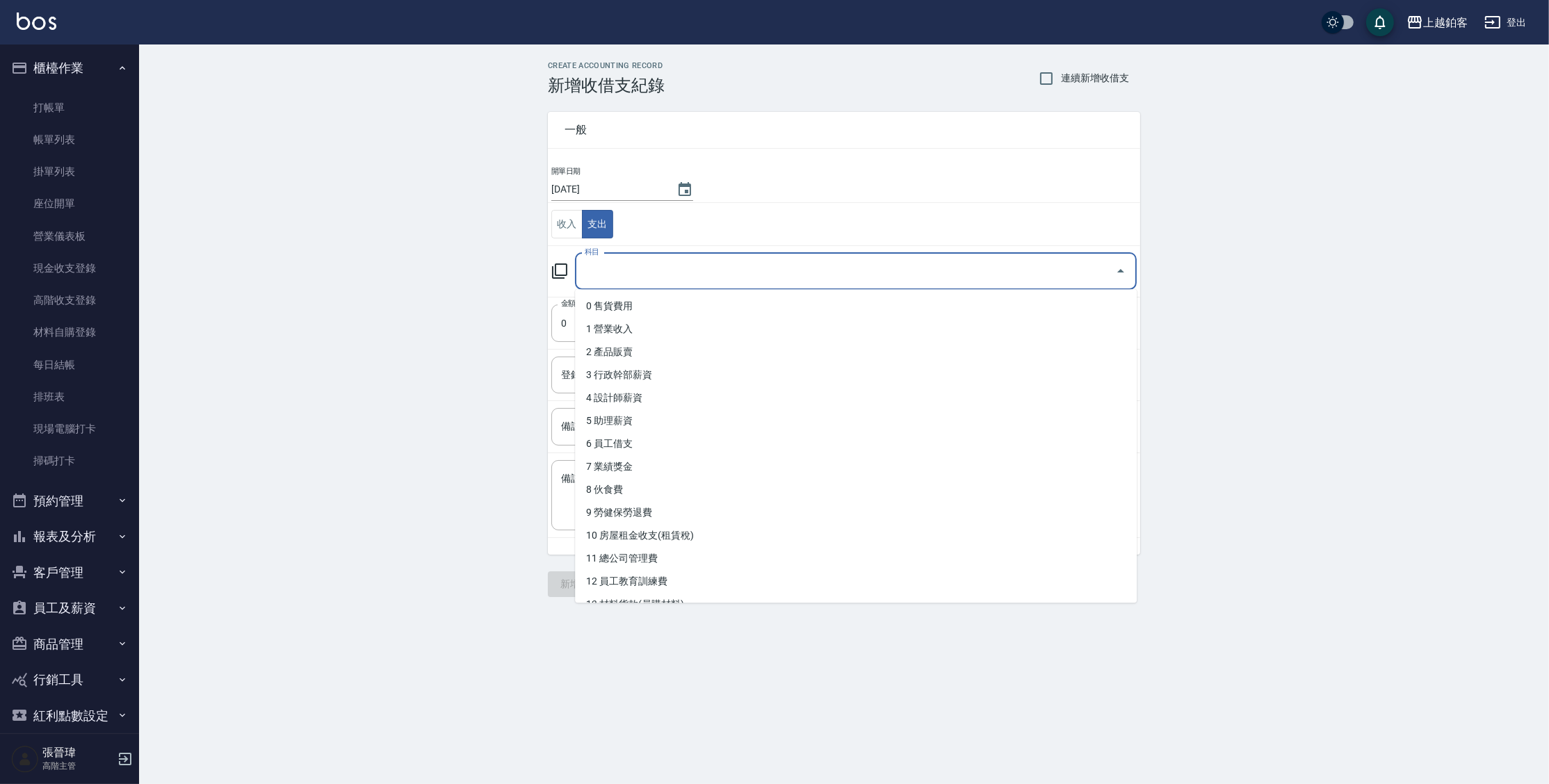
click at [623, 278] on input "科目" at bounding box center [846, 271] width 529 height 24
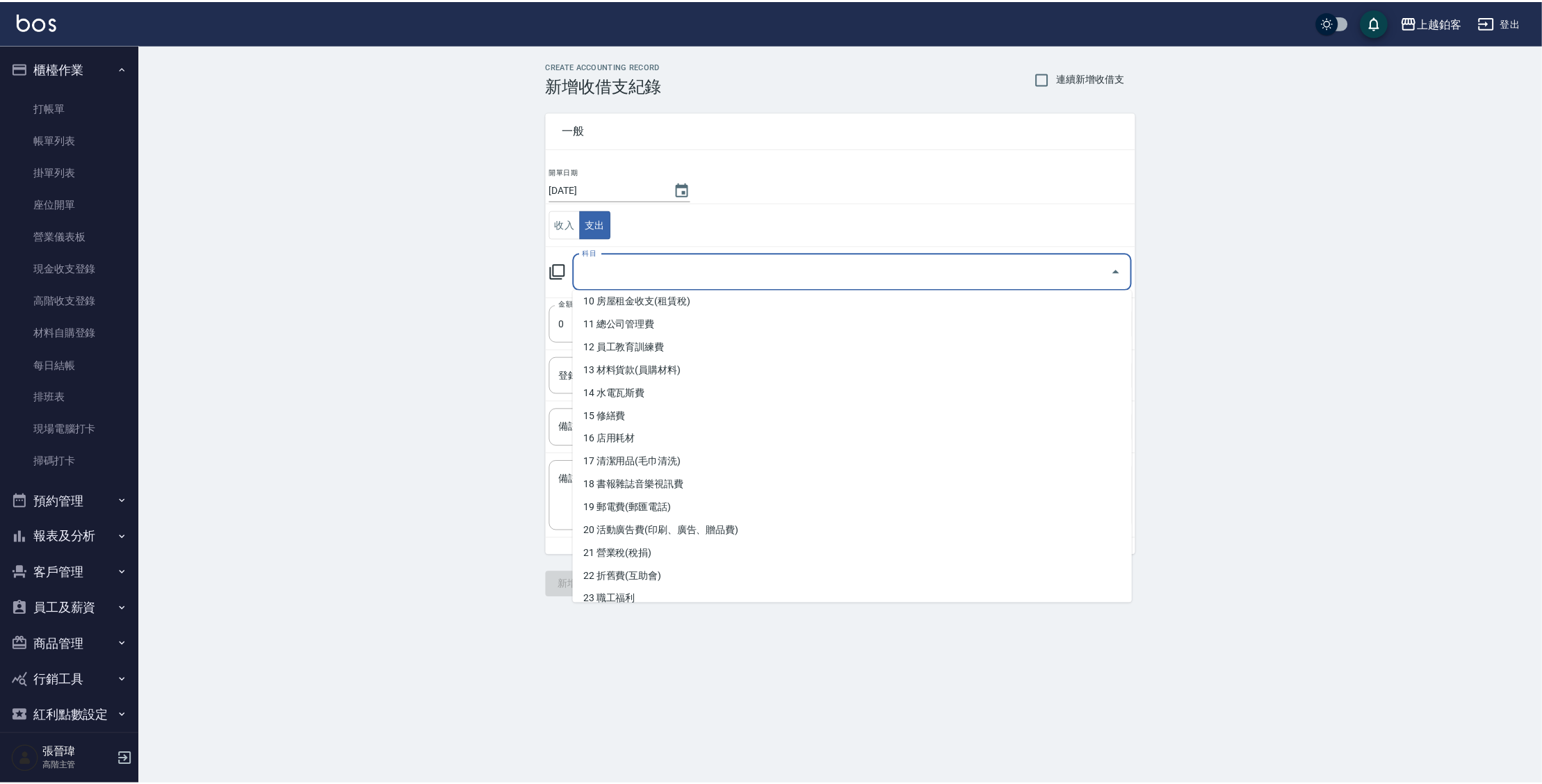
scroll to position [243, 0]
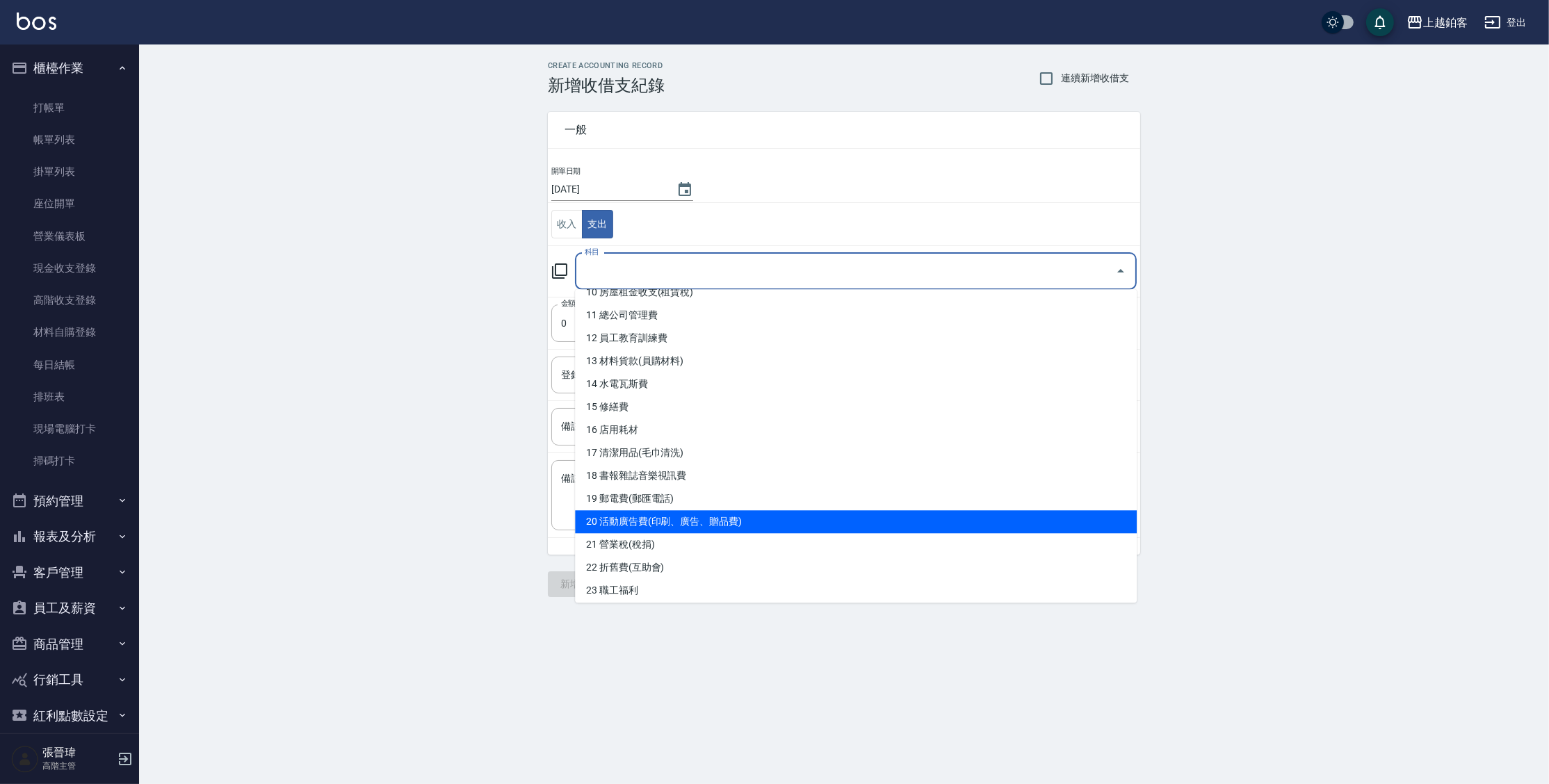
click at [837, 523] on li "20 活動廣告費(印刷、廣告、贈品費)" at bounding box center [856, 522] width 562 height 23
type input "20 活動廣告費(印刷、廣告、贈品費)"
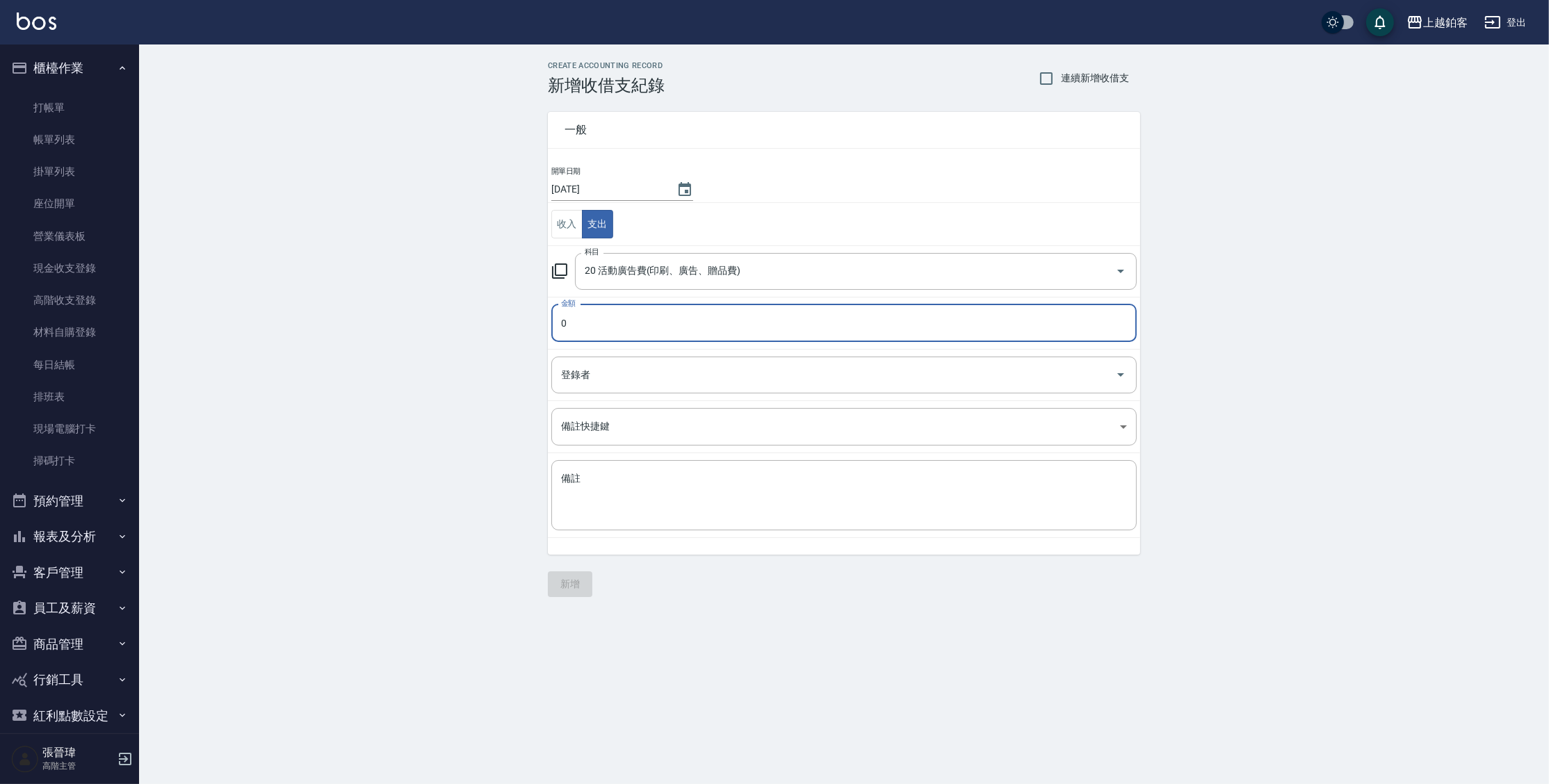
click at [631, 325] on input "0" at bounding box center [843, 322] width 585 height 37
type input "03000"
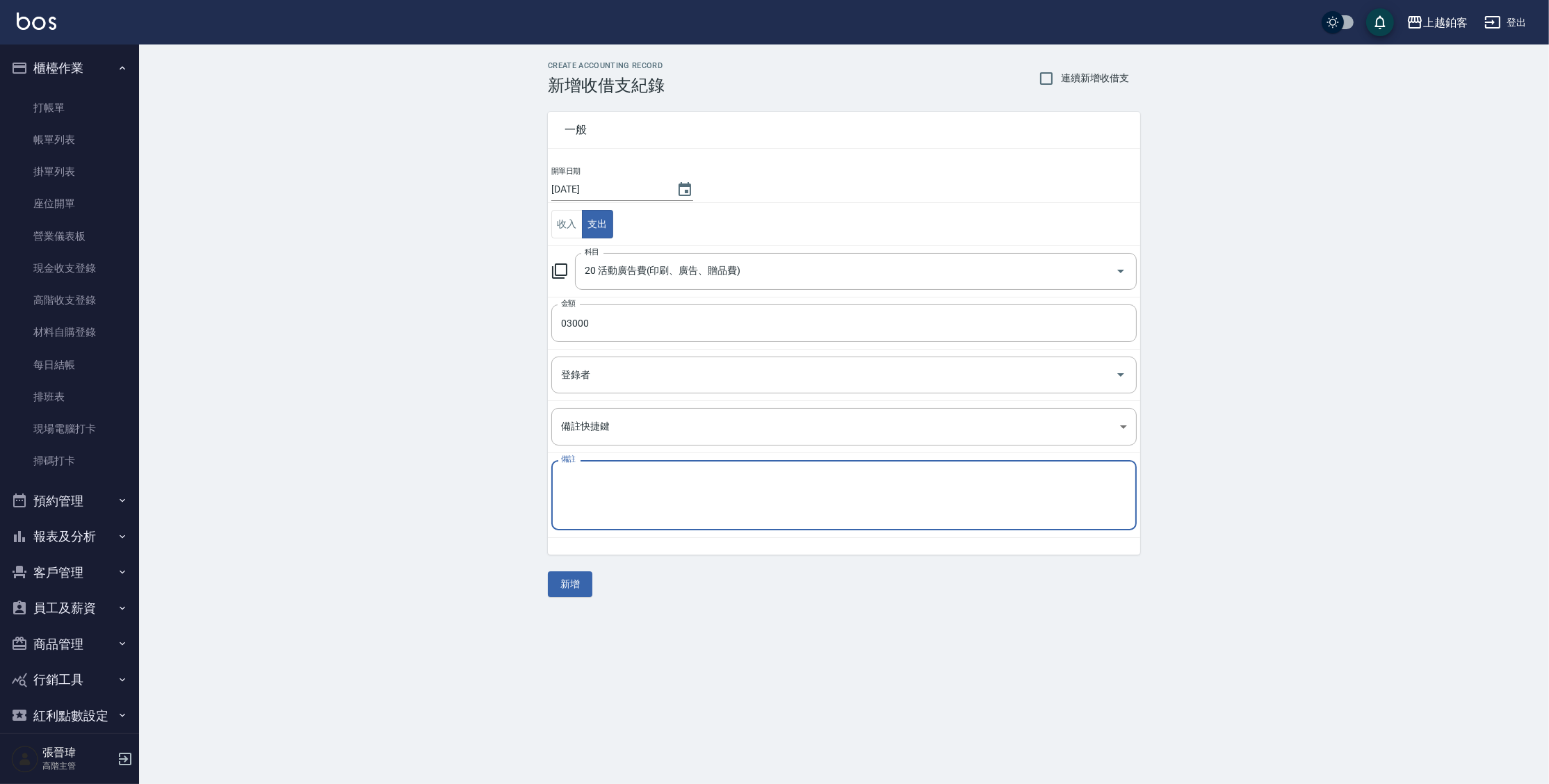
click at [693, 489] on textarea "備註" at bounding box center [843, 496] width 566 height 48
type textarea "l"
type textarea "Linda"
click at [582, 585] on button "新增" at bounding box center [569, 584] width 44 height 26
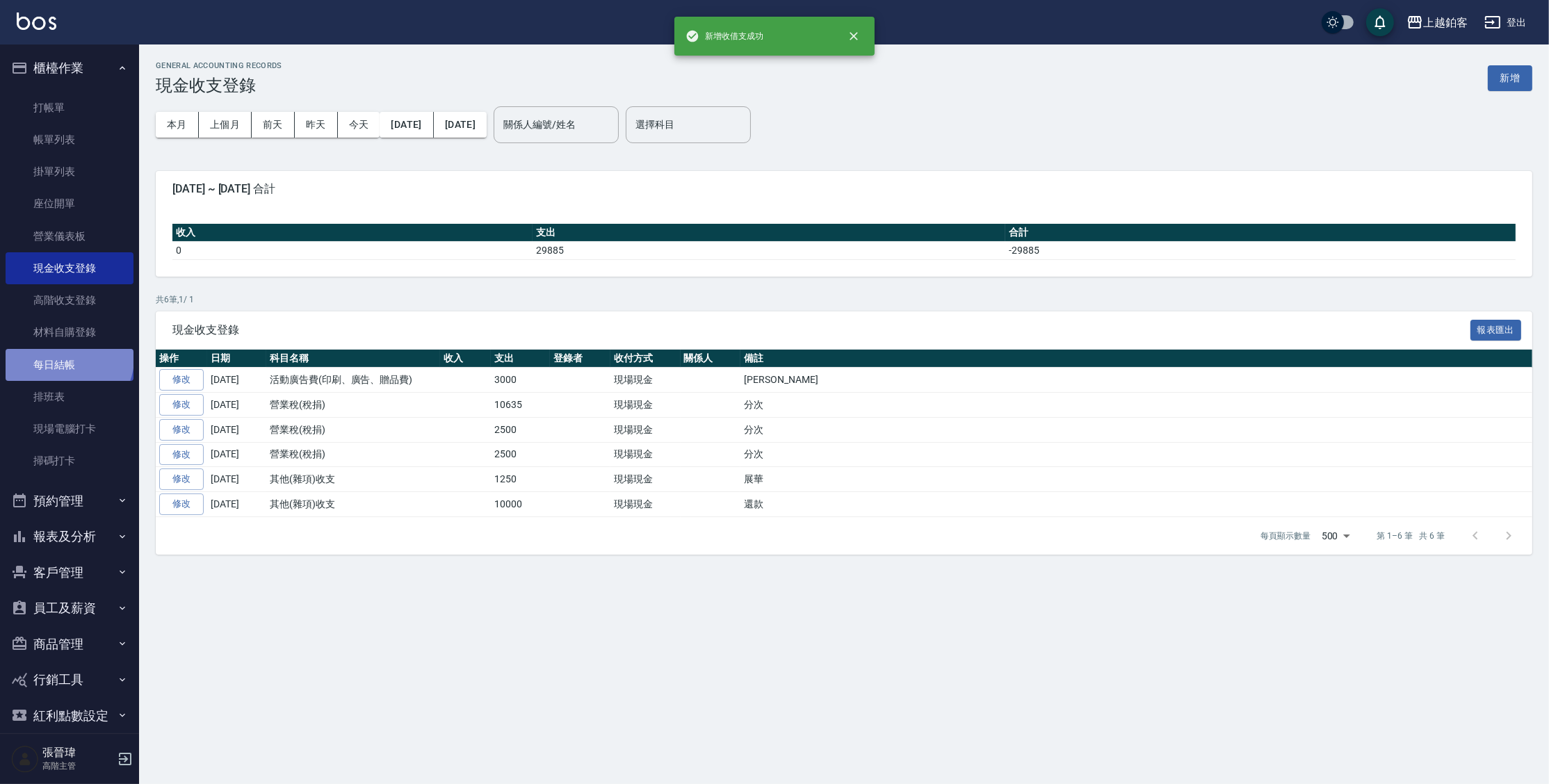
click at [68, 358] on link "每日結帳" at bounding box center [69, 365] width 128 height 32
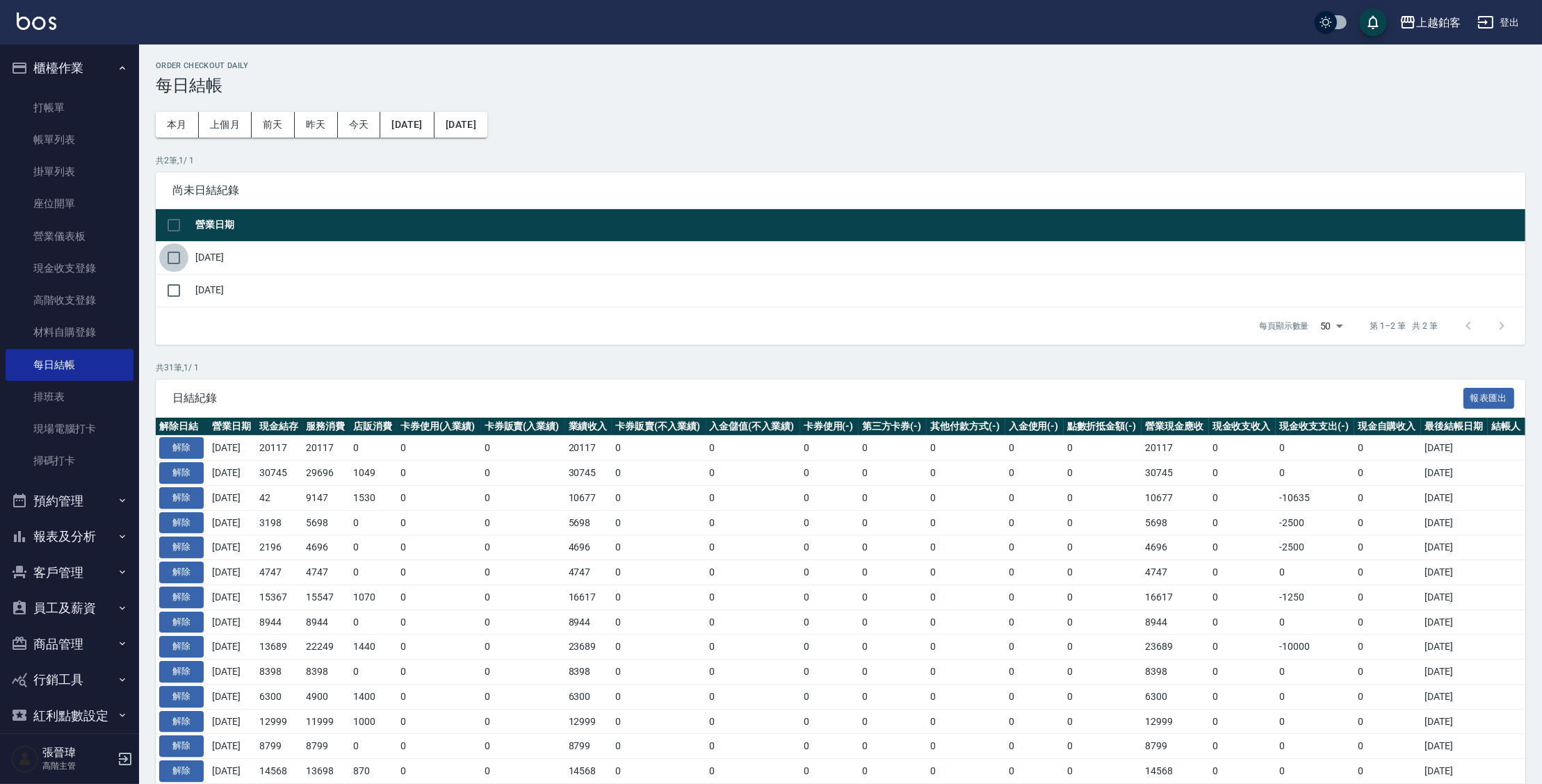
click at [182, 257] on input "checkbox" at bounding box center [174, 258] width 29 height 29
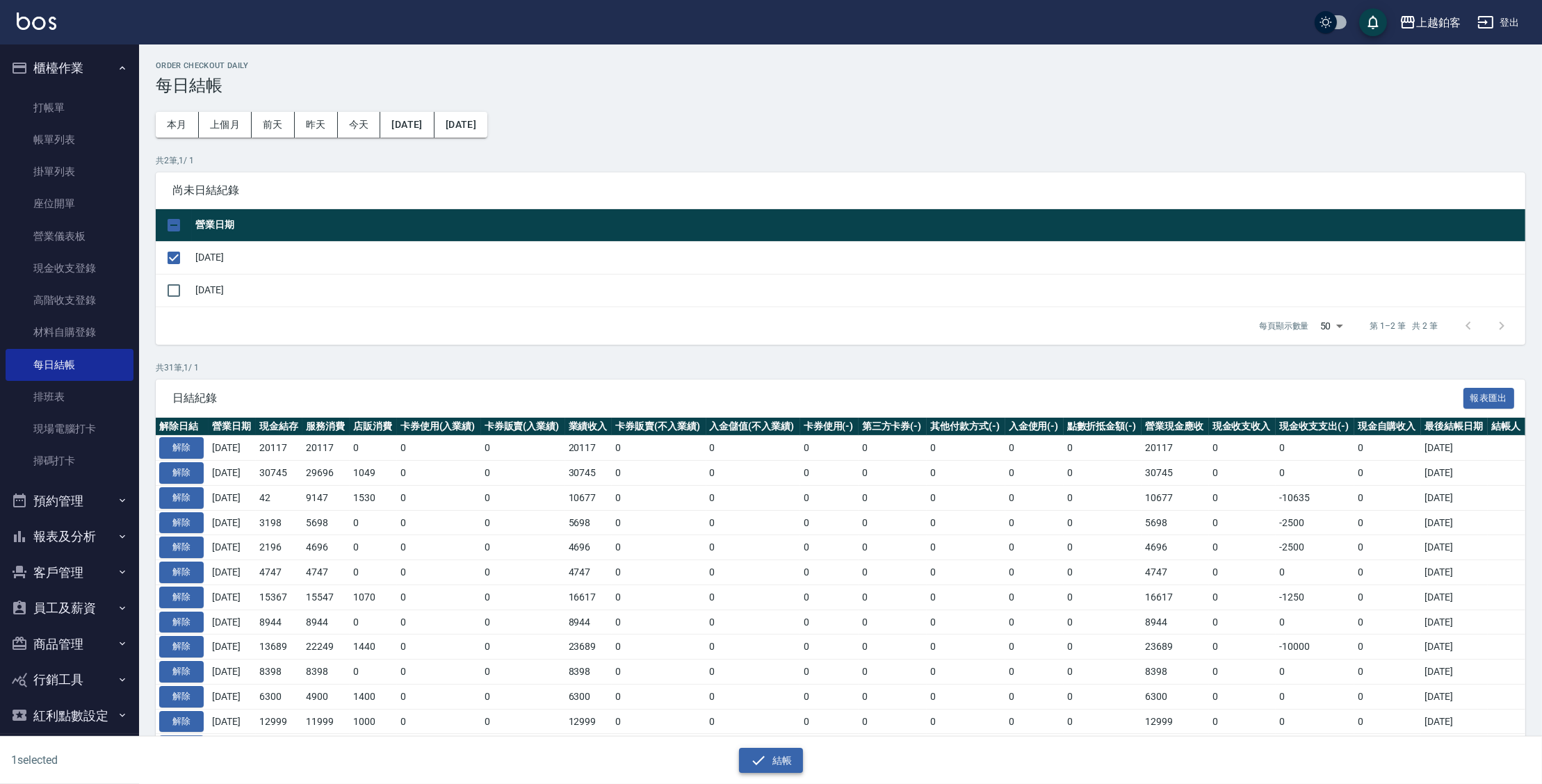
click at [791, 760] on button "結帳" at bounding box center [771, 761] width 65 height 26
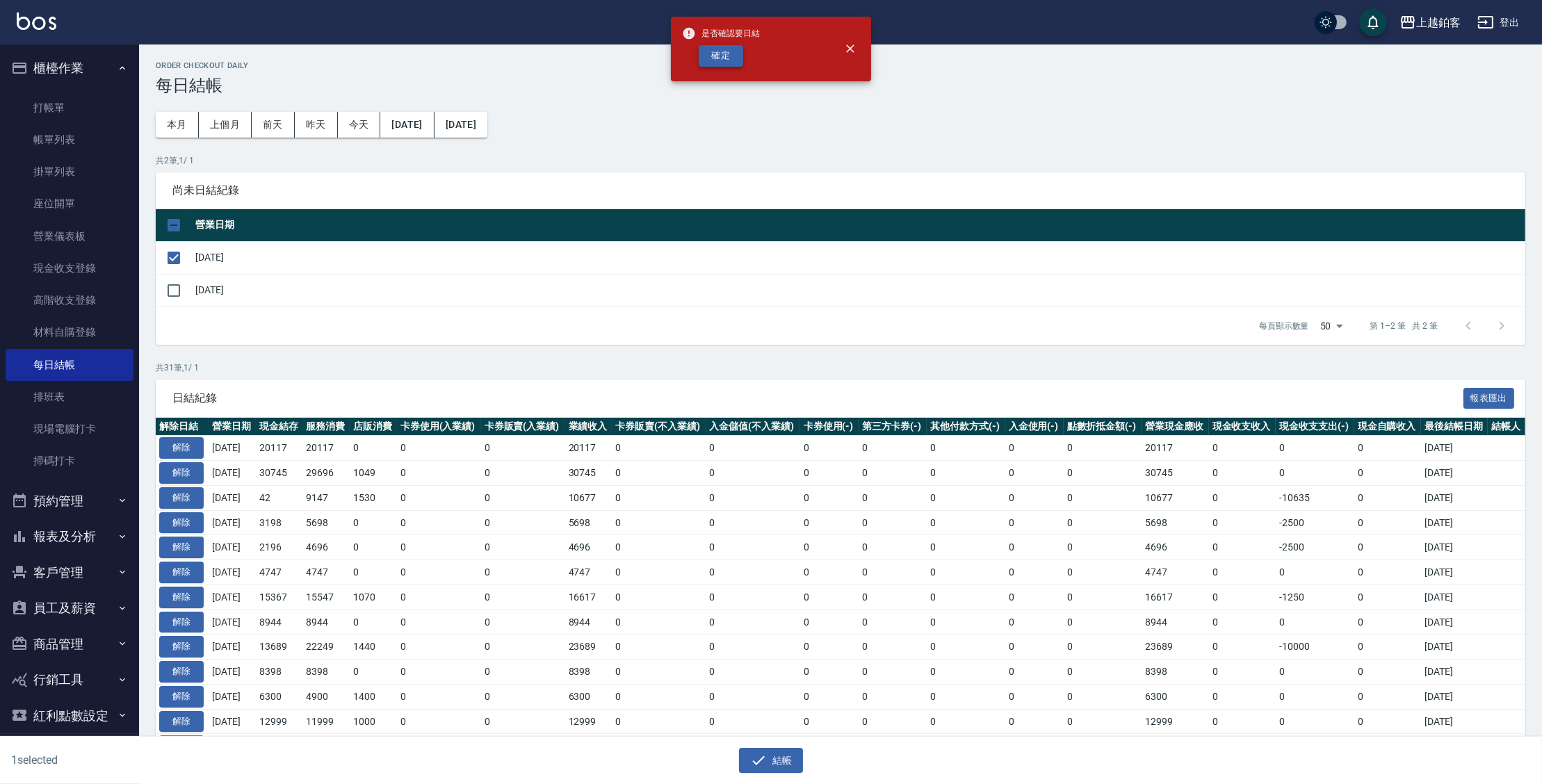
click at [727, 55] on button "確定" at bounding box center [720, 55] width 44 height 22
checkbox input "false"
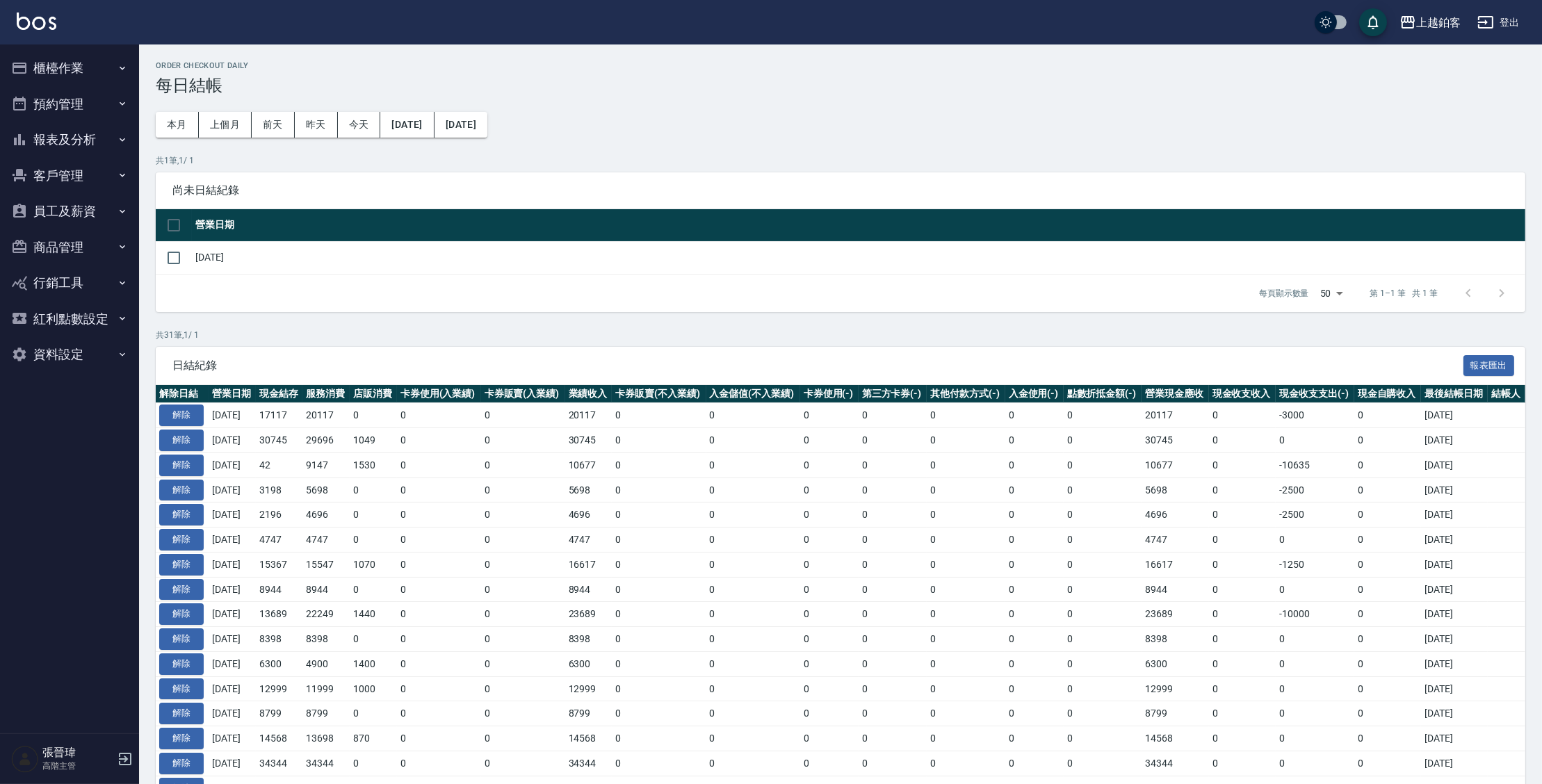
click at [53, 139] on button "報表及分析" at bounding box center [69, 139] width 128 height 36
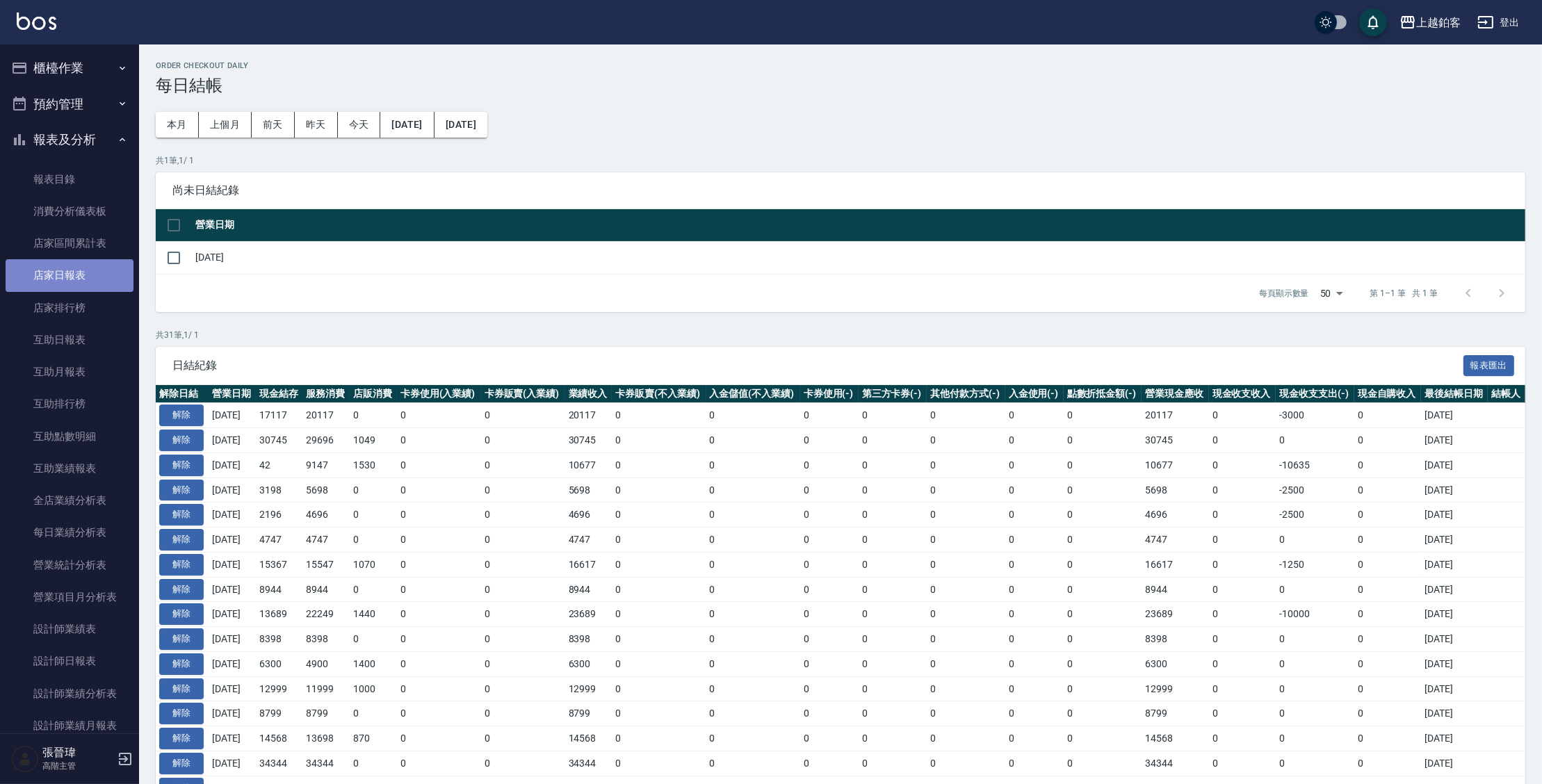
click at [78, 279] on link "店家日報表" at bounding box center [69, 275] width 128 height 32
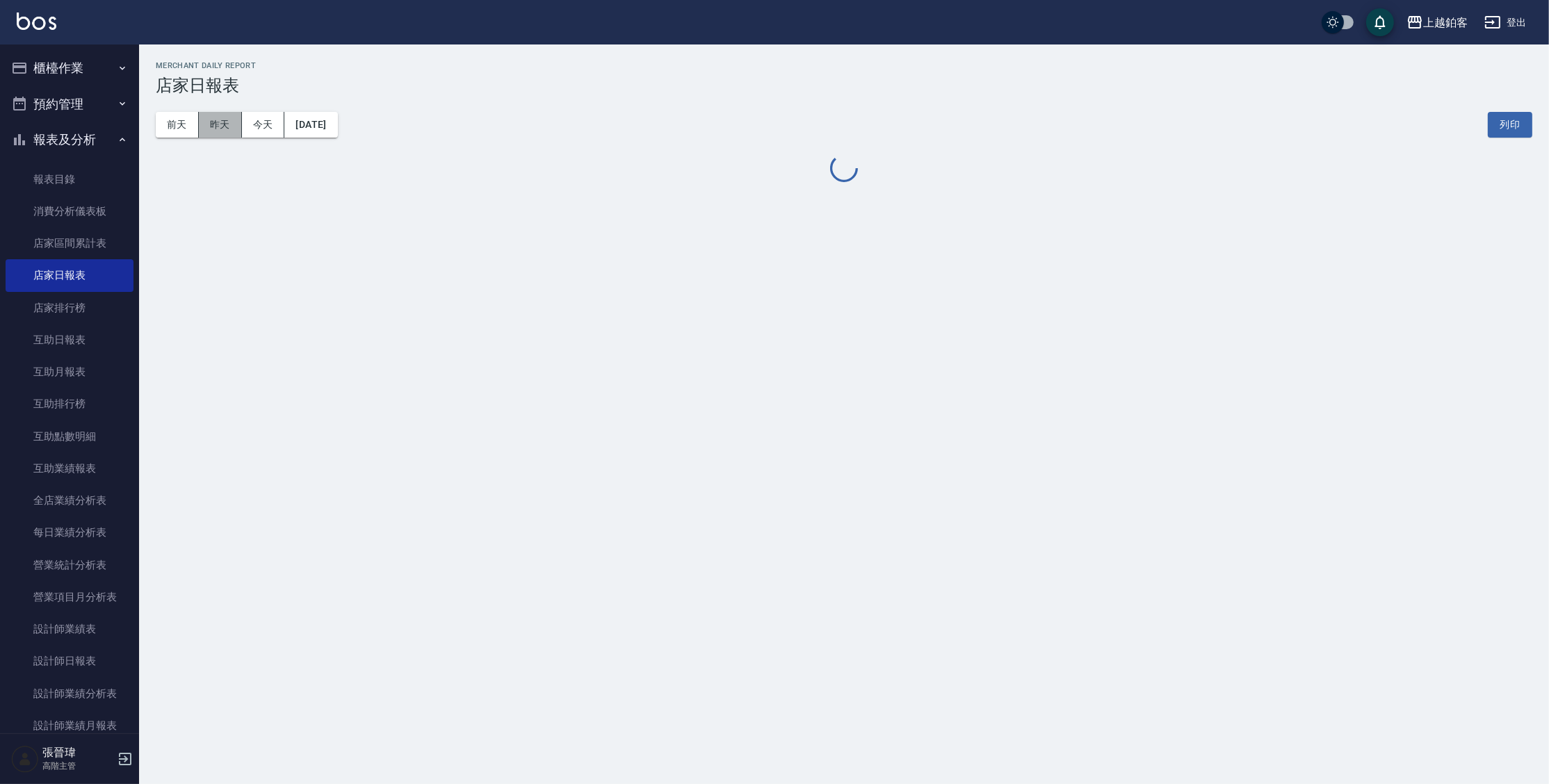
click at [212, 127] on button "昨天" at bounding box center [220, 125] width 43 height 26
